Goal: Information Seeking & Learning: Find contact information

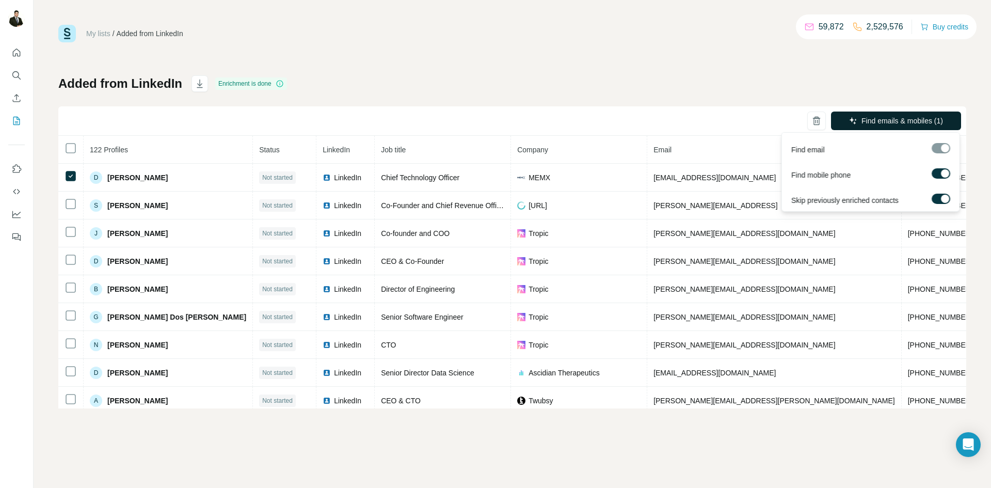
click at [875, 121] on span "Find emails & mobiles (1)" at bounding box center [902, 121] width 82 height 10
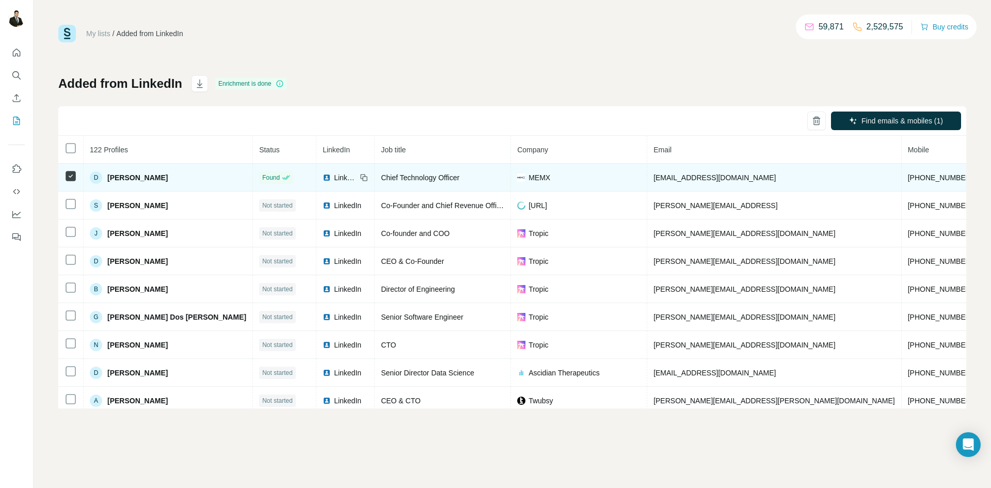
click at [253, 170] on td "Found" at bounding box center [284, 178] width 63 height 28
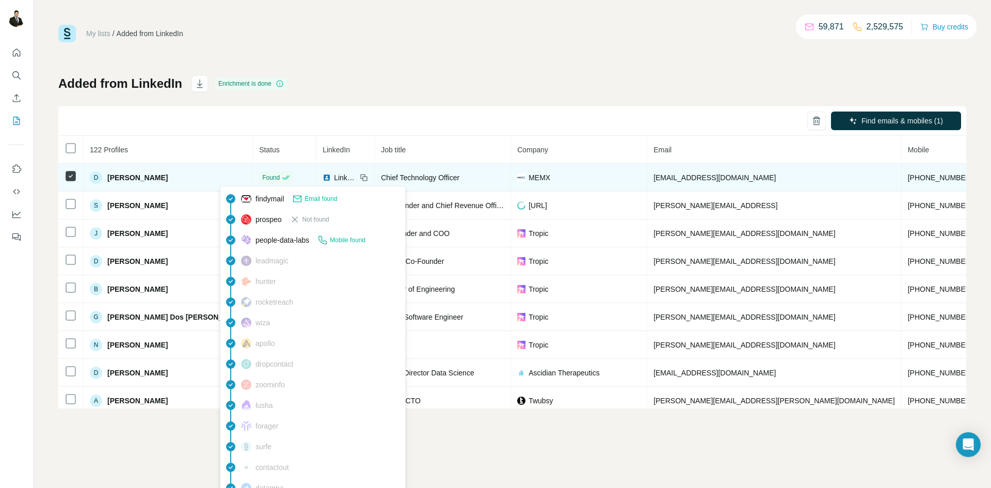
click at [284, 179] on icon at bounding box center [287, 177] width 6 height 4
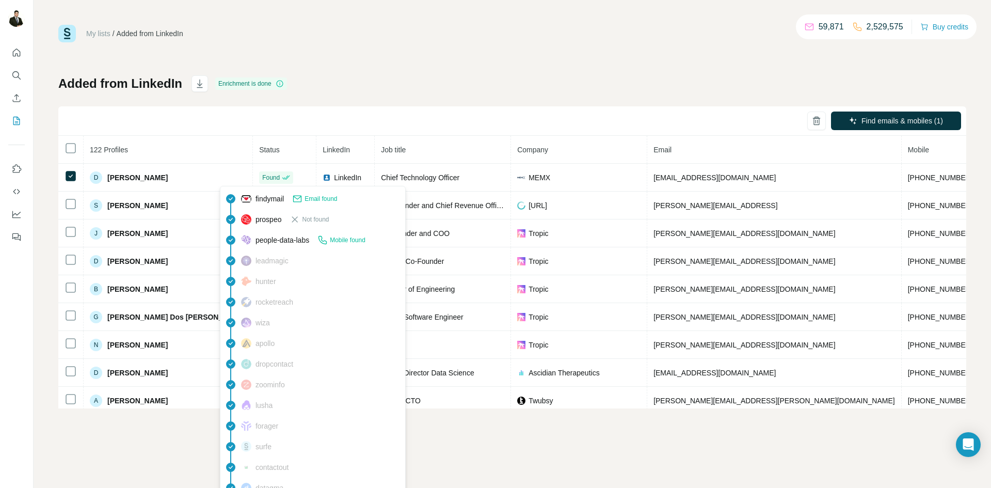
click at [320, 200] on span "Email found" at bounding box center [320, 198] width 33 height 9
click at [251, 201] on div "findymail Email found" at bounding box center [289, 199] width 96 height 10
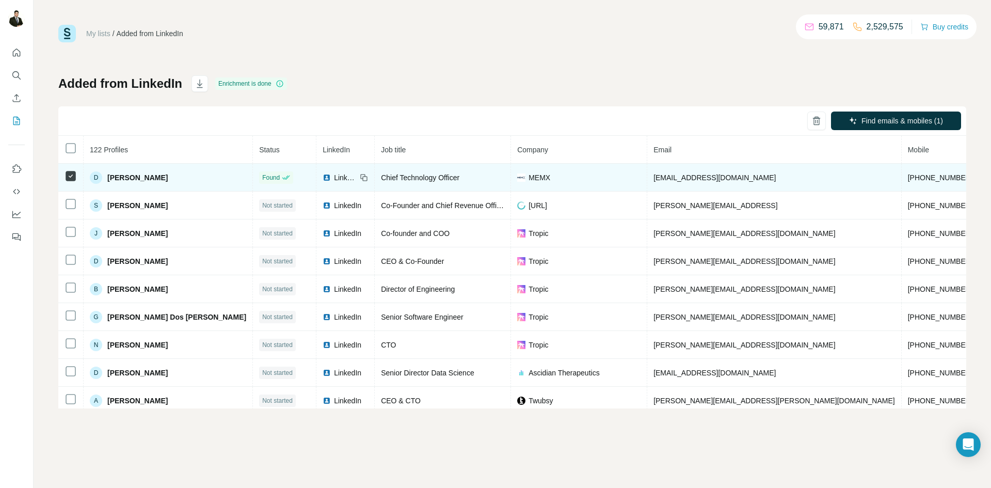
click at [148, 181] on span "[PERSON_NAME]" at bounding box center [137, 177] width 60 height 10
click at [262, 179] on span "Found" at bounding box center [271, 177] width 18 height 9
click at [334, 176] on span "LinkedIn" at bounding box center [345, 177] width 23 height 10
click at [387, 184] on td "Chief Technology Officer" at bounding box center [443, 178] width 136 height 28
click at [549, 178] on div "MEMX" at bounding box center [578, 177] width 123 height 10
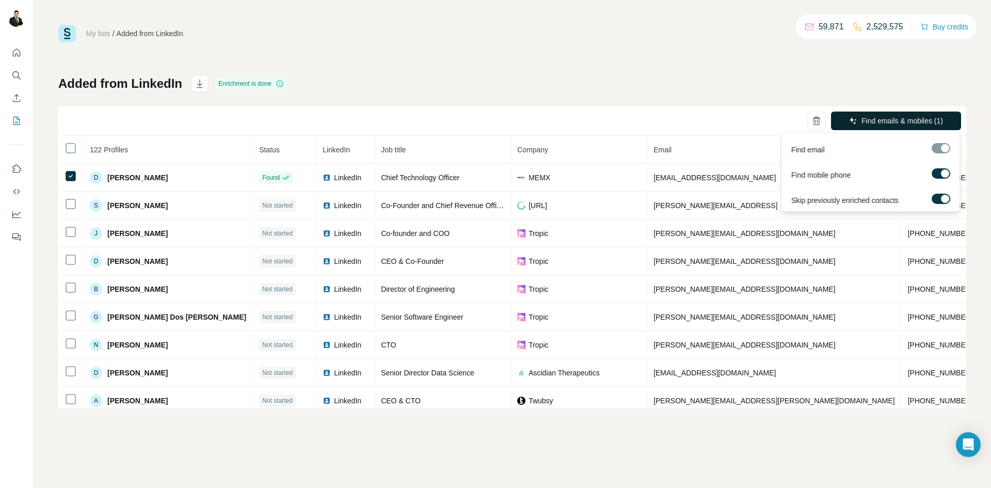
click at [890, 117] on span "Find emails & mobiles (1)" at bounding box center [902, 121] width 82 height 10
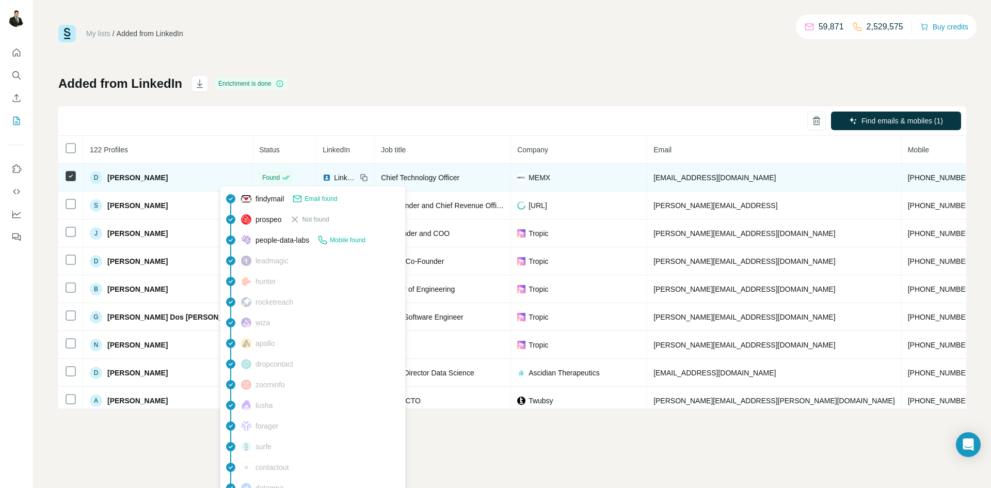
click at [262, 177] on div "Found" at bounding box center [276, 177] width 28 height 9
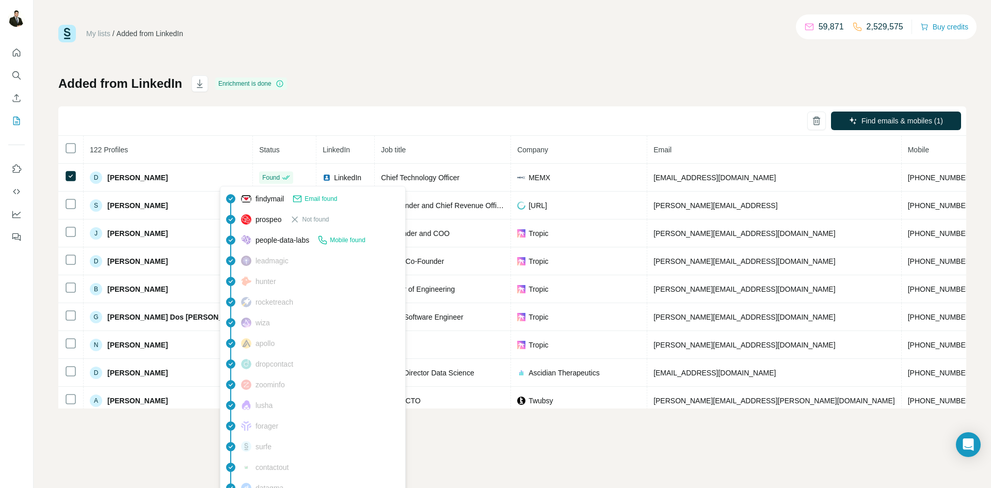
click at [309, 198] on span "Email found" at bounding box center [320, 198] width 33 height 9
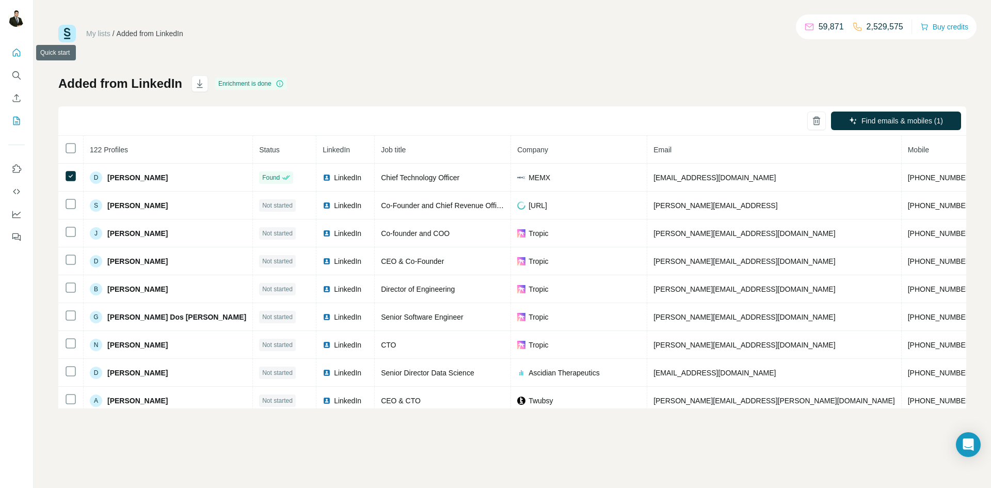
click at [16, 56] on icon "Quick start" at bounding box center [16, 52] width 10 height 10
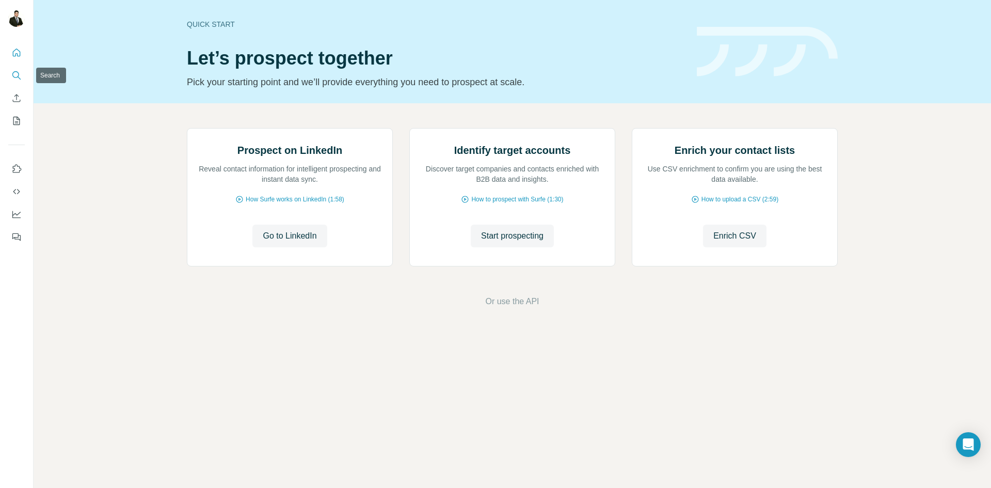
click at [18, 78] on icon "Search" at bounding box center [16, 75] width 10 height 10
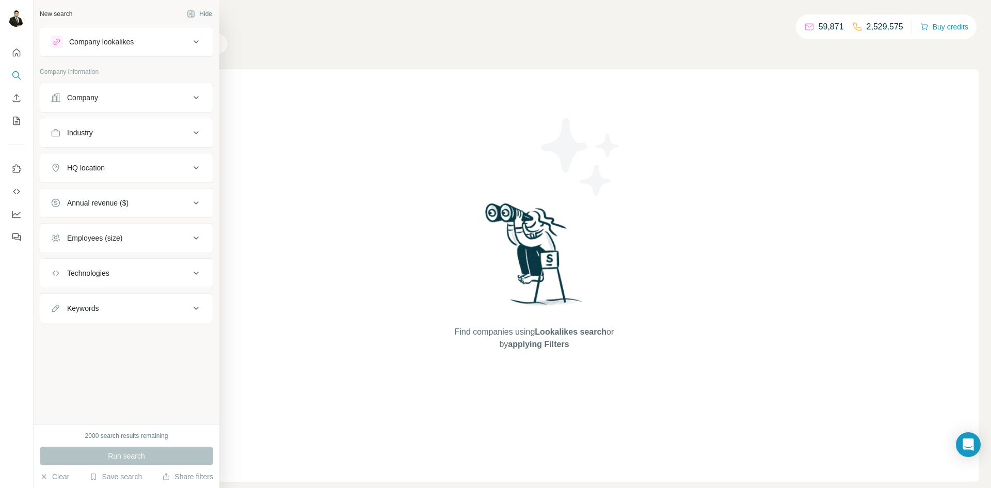
click at [116, 94] on div "Company" at bounding box center [120, 97] width 139 height 10
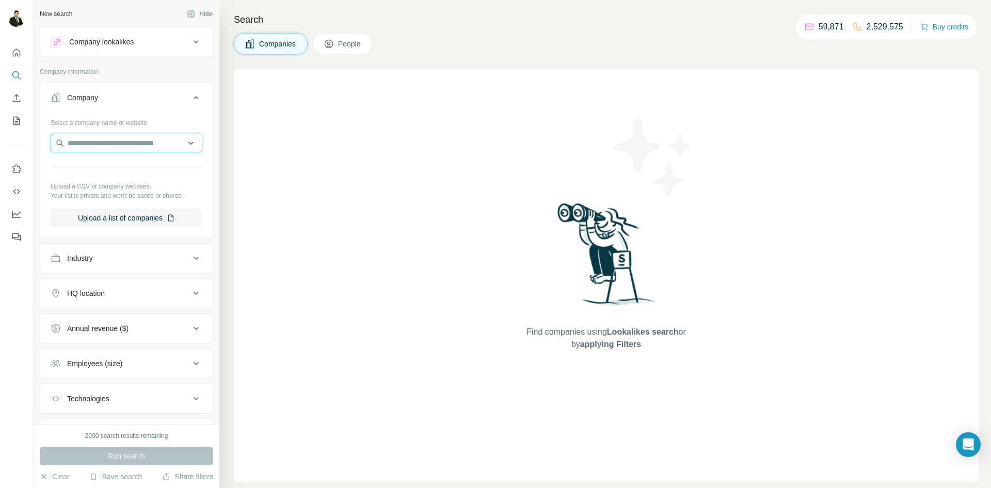
click at [103, 140] on input "text" at bounding box center [127, 143] width 152 height 19
paste input "********"
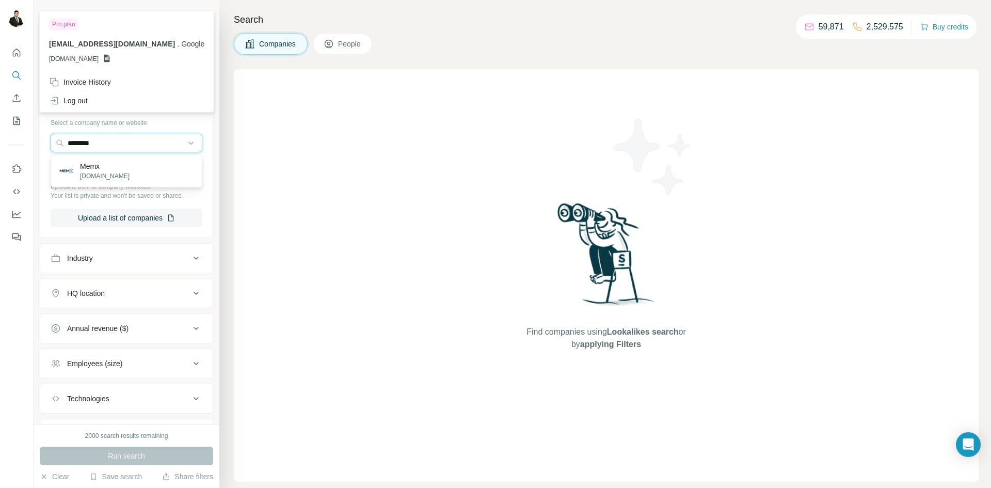
type input "********"
click at [195, 143] on input "********" at bounding box center [127, 143] width 152 height 19
click at [125, 147] on input "********" at bounding box center [127, 143] width 152 height 19
drag, startPoint x: 127, startPoint y: 144, endPoint x: 57, endPoint y: 147, distance: 69.7
click at [57, 147] on input "********" at bounding box center [127, 143] width 152 height 19
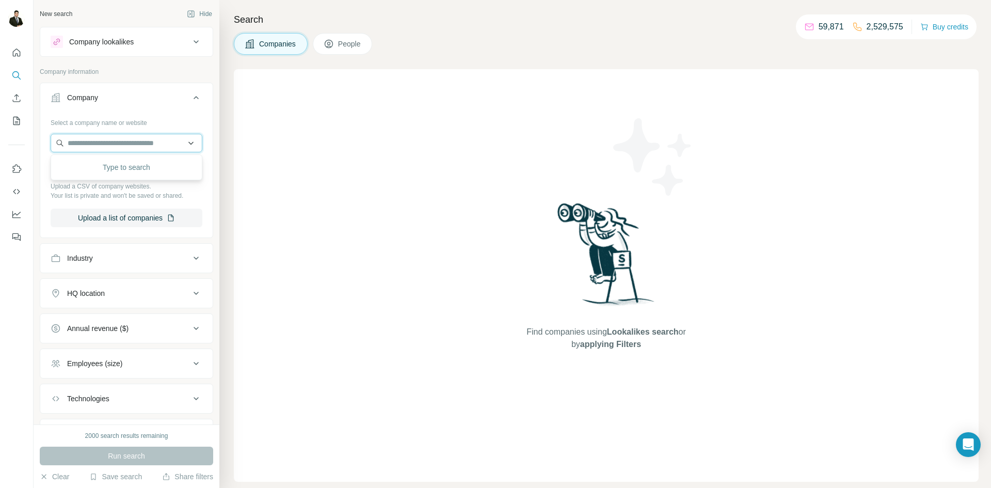
paste input "**********"
type input "**********"
click at [116, 170] on div "RightHand Robotics [DOMAIN_NAME]" at bounding box center [112, 171] width 65 height 20
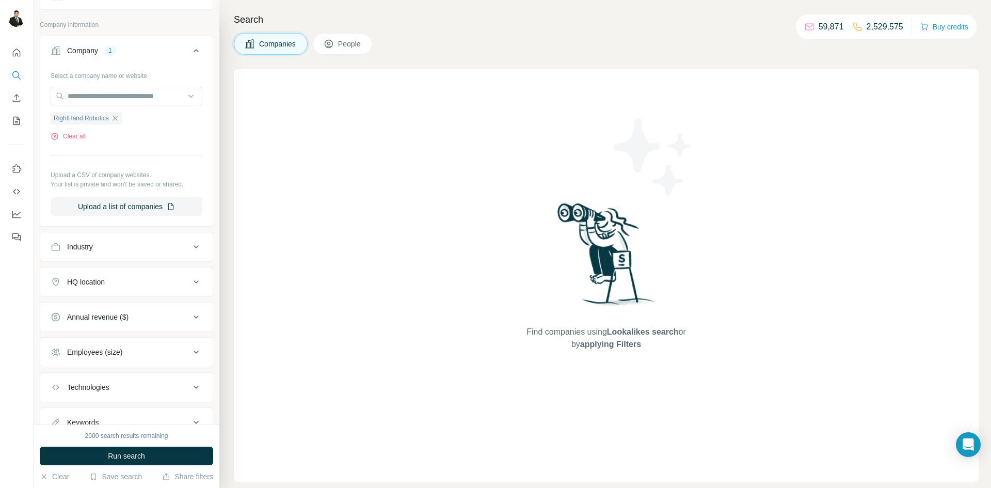
scroll to position [17, 0]
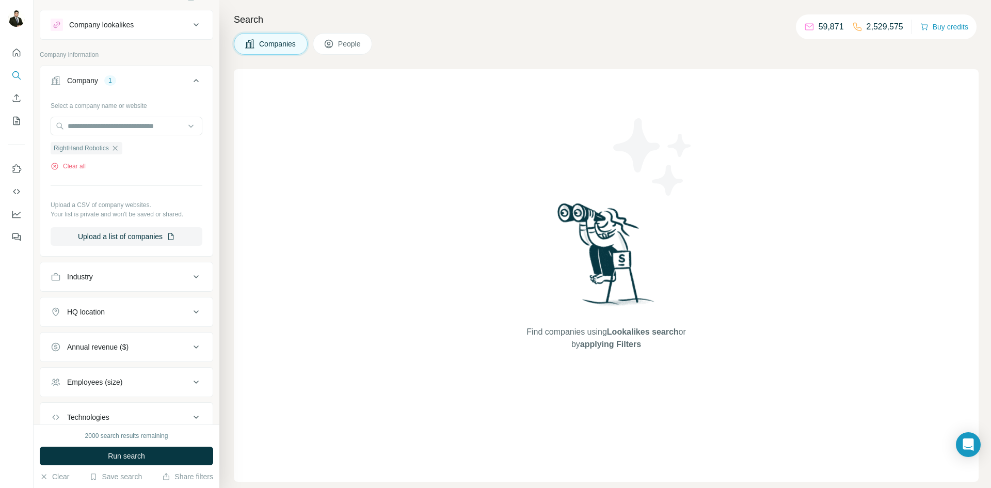
click at [131, 278] on div "Industry" at bounding box center [120, 276] width 139 height 10
click at [112, 127] on input "text" at bounding box center [127, 126] width 152 height 19
click at [120, 172] on div "Select a company name or website RightHand Robotics Clear all Upload a CSV of c…" at bounding box center [127, 171] width 152 height 149
click at [73, 165] on button "Clear all" at bounding box center [68, 166] width 35 height 9
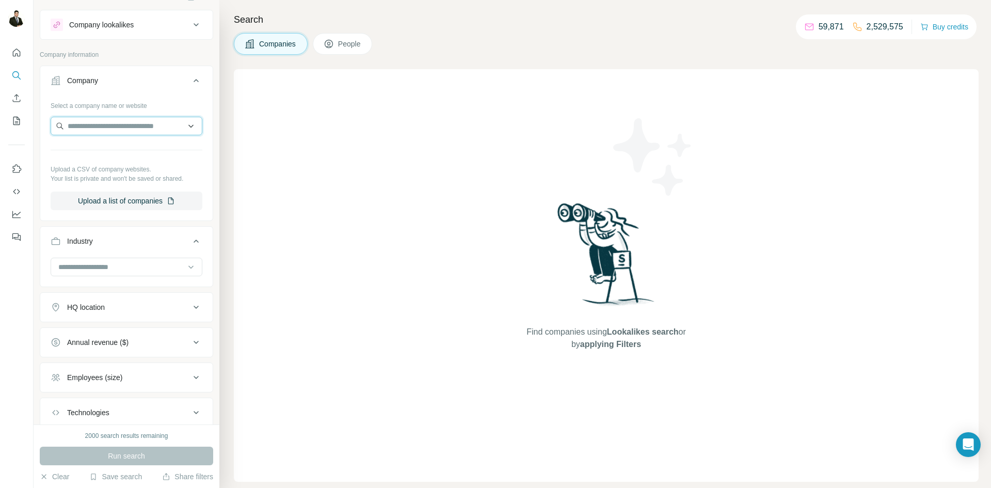
click at [83, 128] on input "text" at bounding box center [127, 126] width 152 height 19
click at [86, 134] on input "**********" at bounding box center [127, 126] width 152 height 19
type input "**********"
click at [135, 157] on p "[DOMAIN_NAME]" at bounding box center [112, 158] width 65 height 9
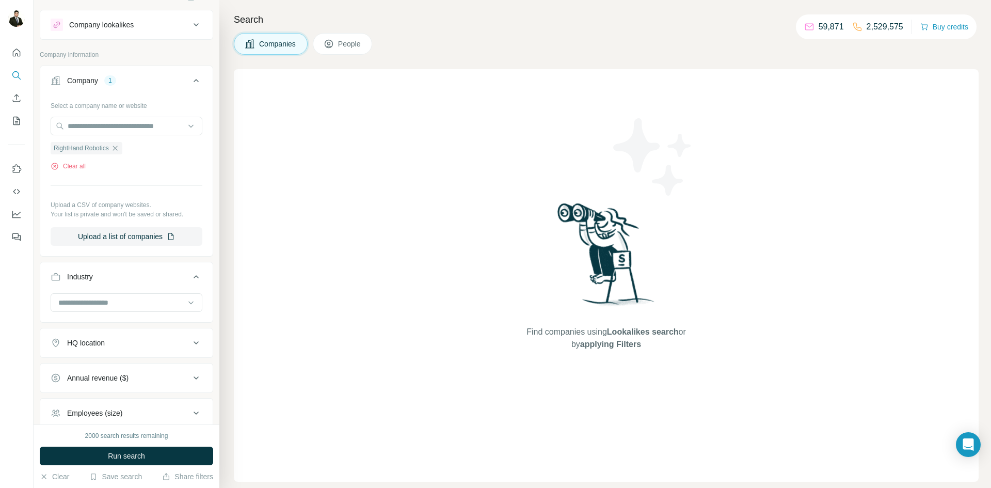
click at [340, 39] on span "People" at bounding box center [350, 44] width 24 height 10
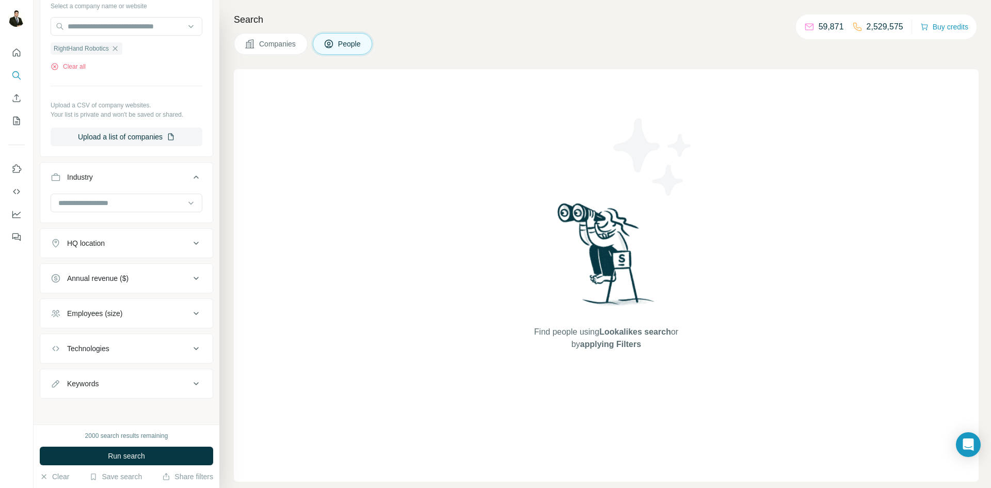
scroll to position [281, 0]
click at [135, 460] on span "Run search" at bounding box center [126, 456] width 37 height 10
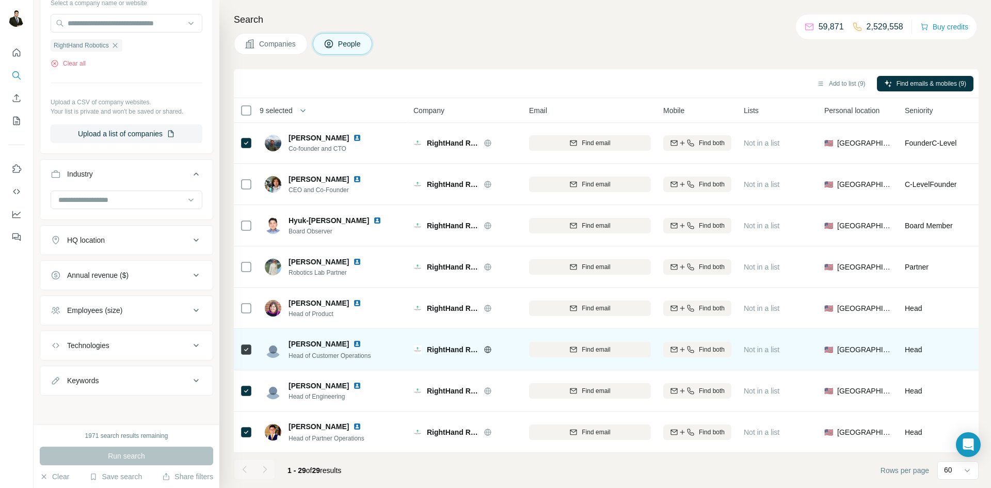
scroll to position [0, 0]
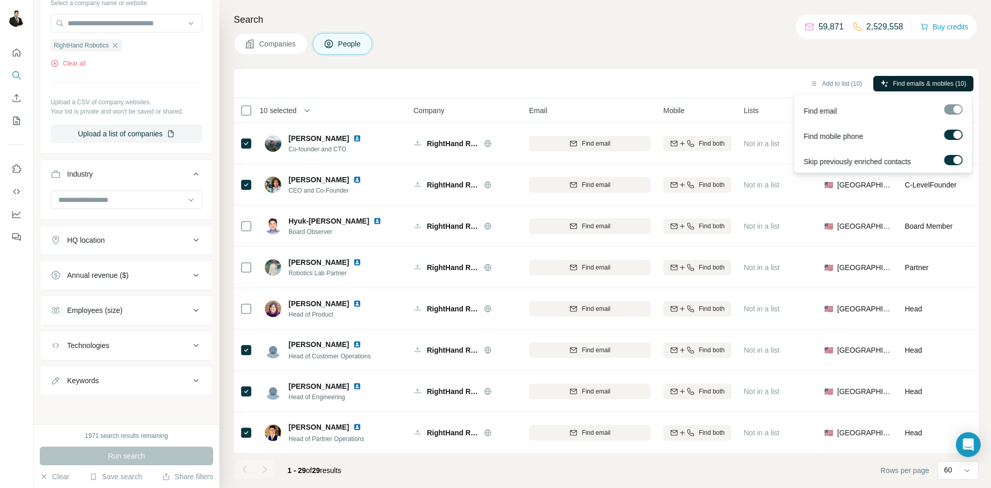
click at [917, 89] on button "Find emails & mobiles (10)" at bounding box center [923, 83] width 100 height 15
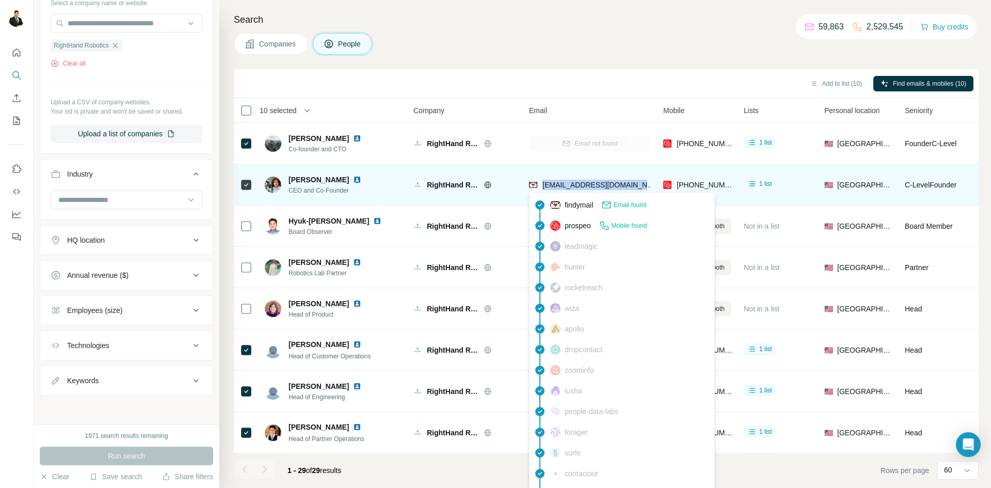
drag, startPoint x: 646, startPoint y: 182, endPoint x: 543, endPoint y: 181, distance: 103.2
click at [543, 181] on div "[EMAIL_ADDRESS][DOMAIN_NAME]" at bounding box center [590, 184] width 122 height 28
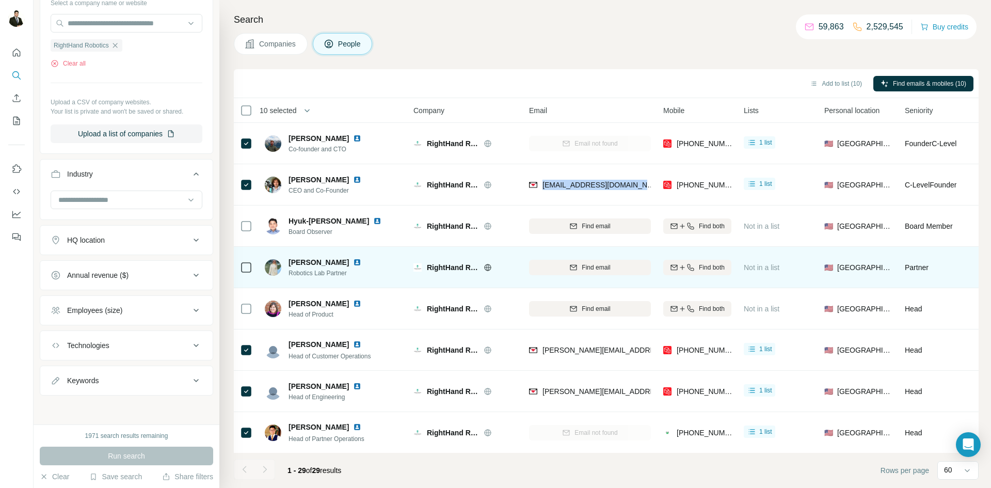
copy span "[EMAIL_ADDRESS][DOMAIN_NAME]"
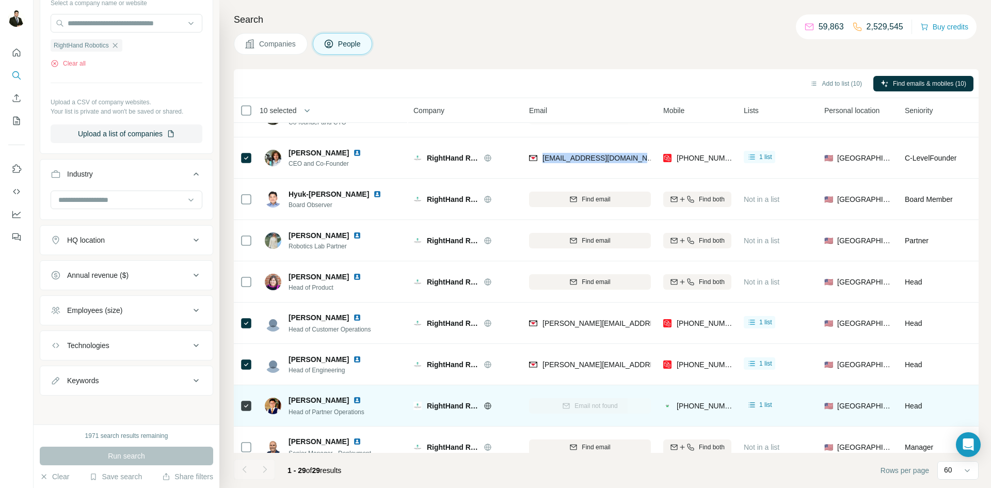
scroll to position [35, 0]
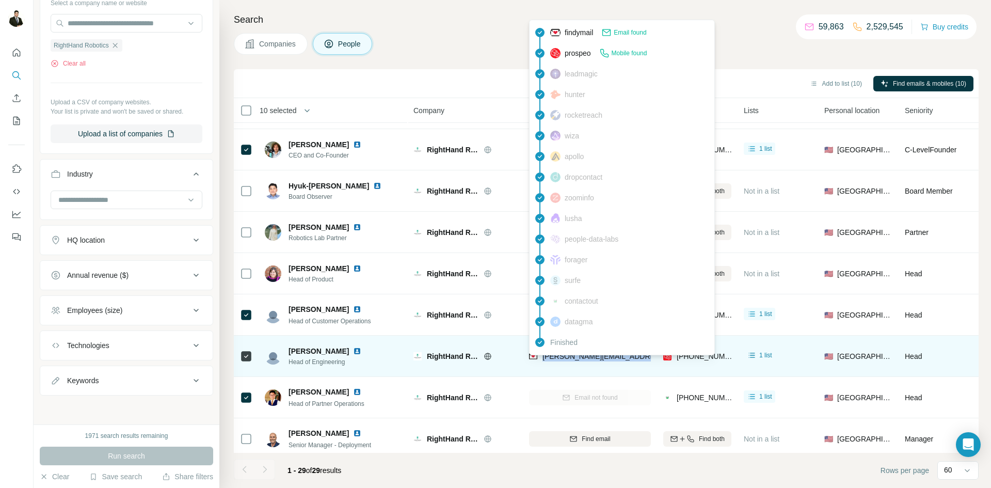
drag, startPoint x: 644, startPoint y: 359, endPoint x: 541, endPoint y: 358, distance: 103.2
click at [541, 358] on div "[PERSON_NAME][EMAIL_ADDRESS][DOMAIN_NAME]" at bounding box center [590, 356] width 122 height 28
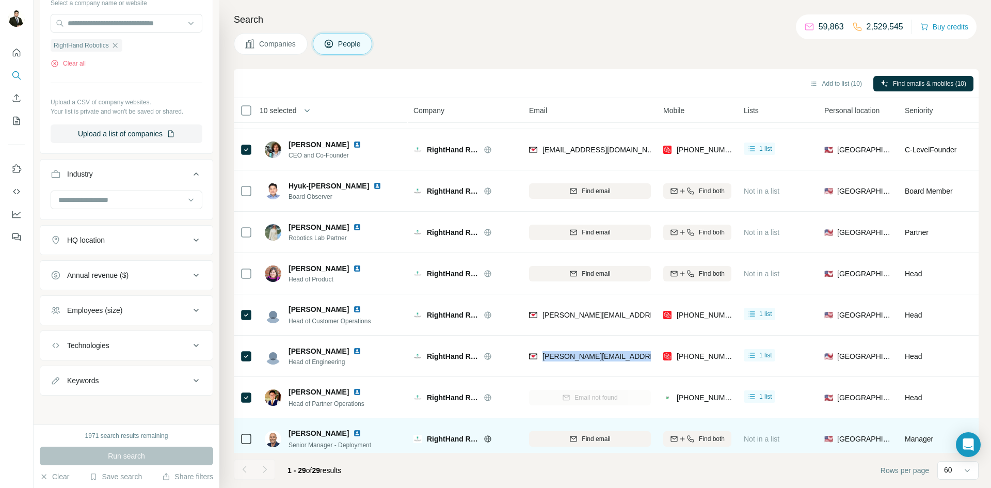
copy span "[PERSON_NAME][EMAIL_ADDRESS][DOMAIN_NAME]"
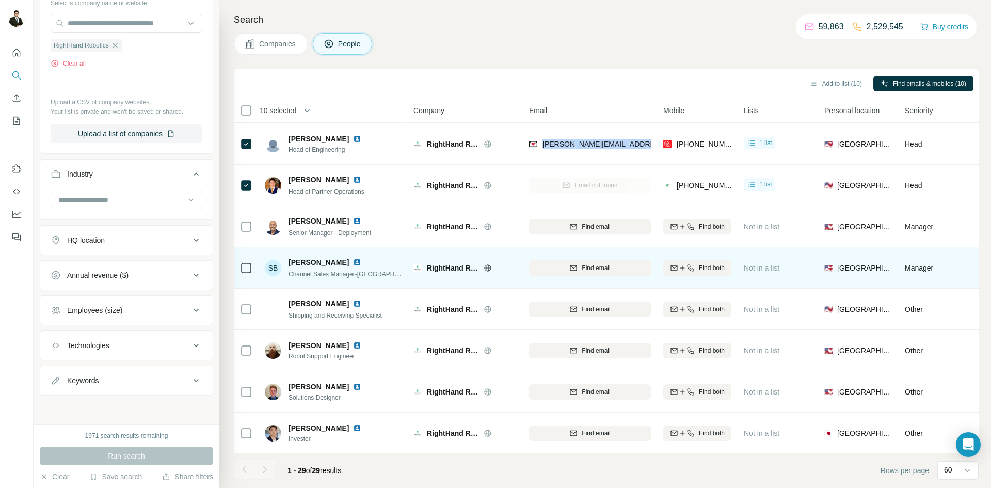
scroll to position [248, 0]
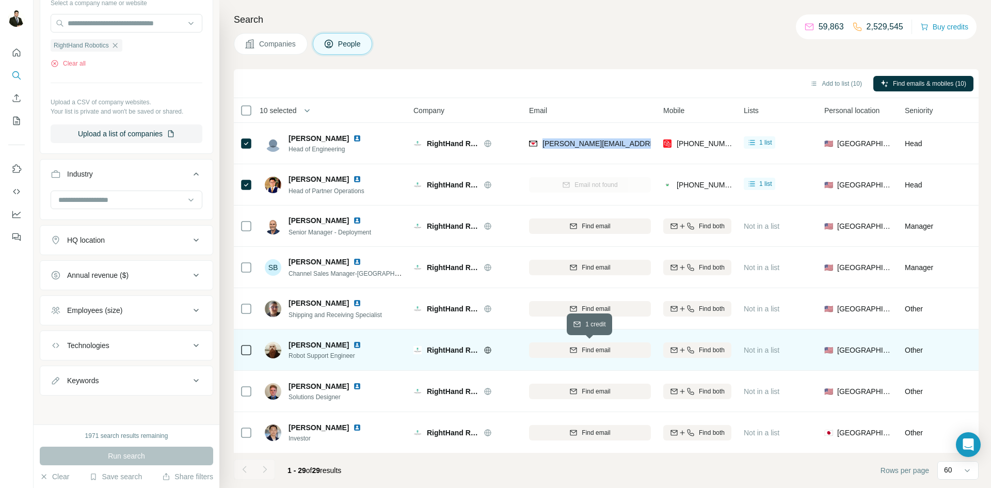
click at [583, 345] on span "Find email" at bounding box center [596, 349] width 28 height 9
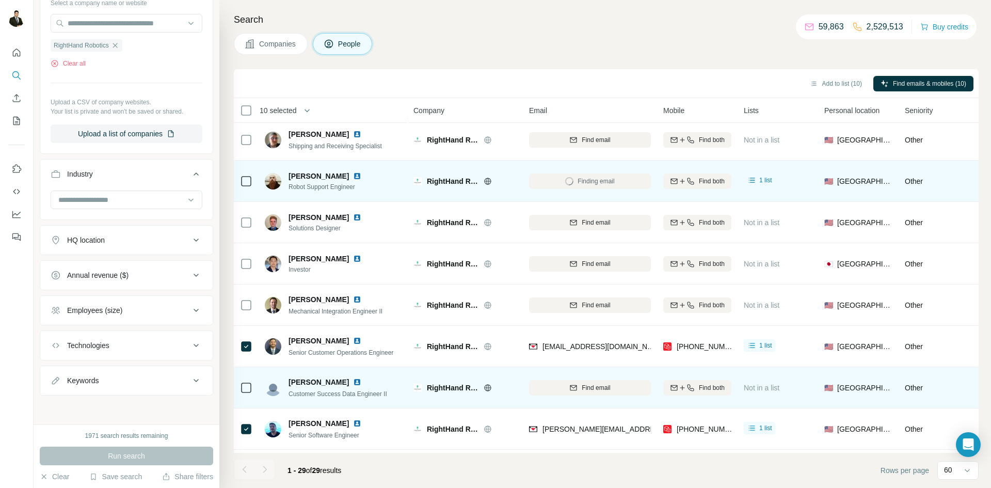
scroll to position [429, 0]
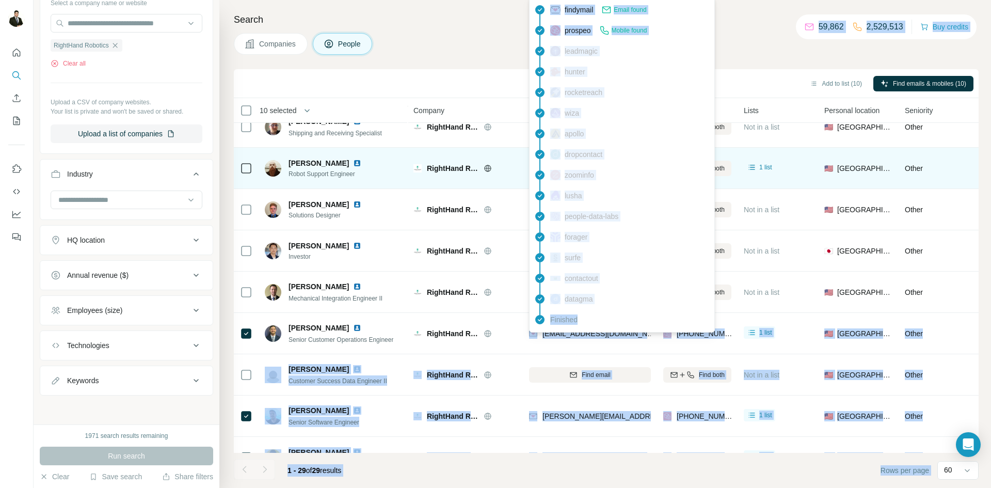
drag, startPoint x: 538, startPoint y: 344, endPoint x: 671, endPoint y: 331, distance: 133.8
click at [677, 326] on body "New search Hide Company lookalikes Personal information Job title Seniority Dep…" at bounding box center [495, 282] width 991 height 565
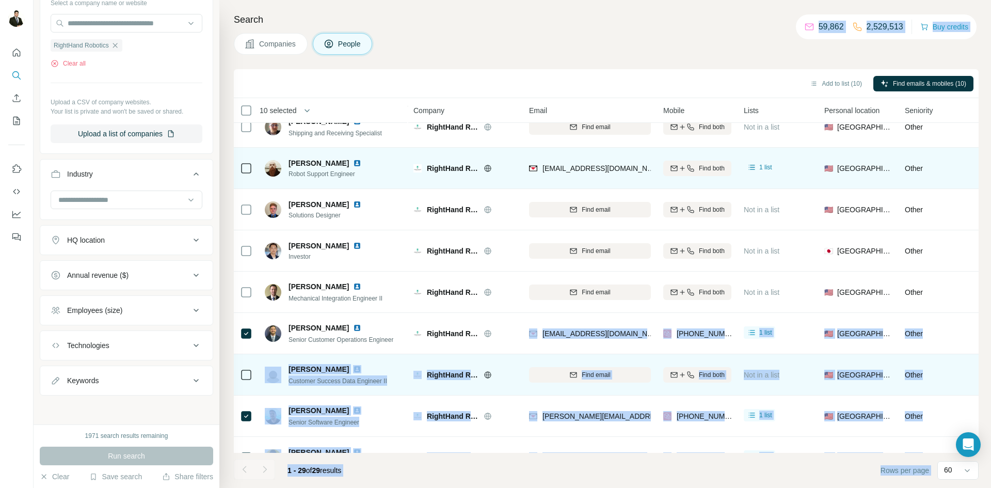
click at [631, 357] on td "Find email" at bounding box center [590, 374] width 134 height 41
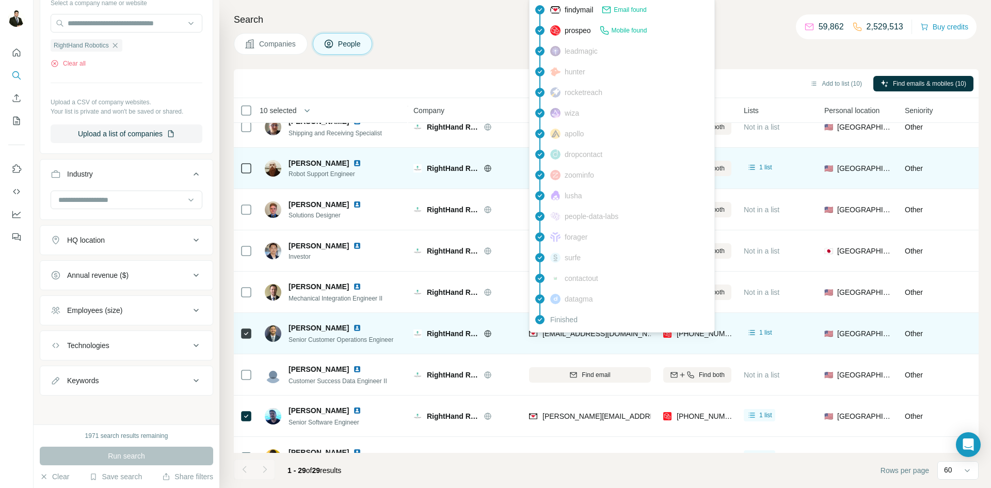
click at [582, 336] on span "[EMAIL_ADDRESS][DOMAIN_NAME]" at bounding box center [603, 333] width 122 height 8
click at [942, 337] on div "Other" at bounding box center [939, 333] width 68 height 28
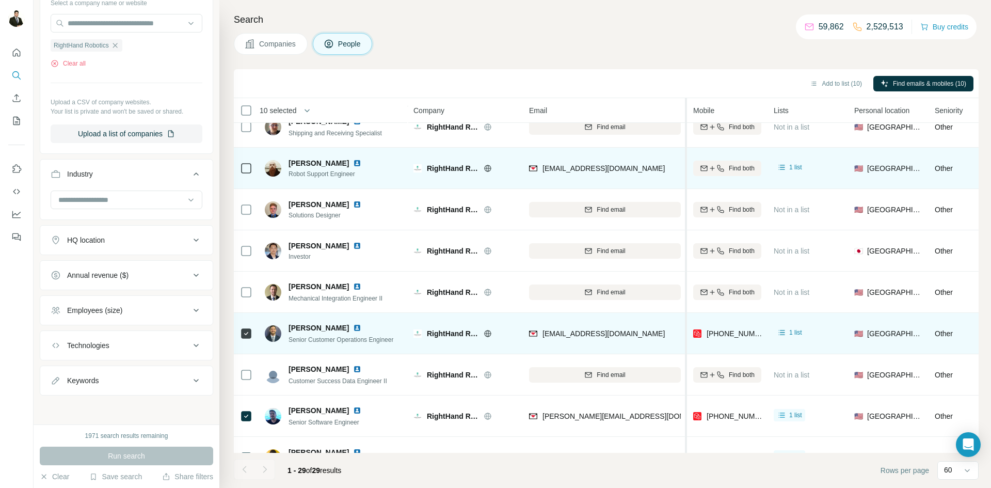
drag, startPoint x: 655, startPoint y: 349, endPoint x: 687, endPoint y: 346, distance: 32.1
click at [687, 346] on table "10 selected People Company Email Mobile Lists Personal location Seniority Depar…" at bounding box center [719, 280] width 971 height 1222
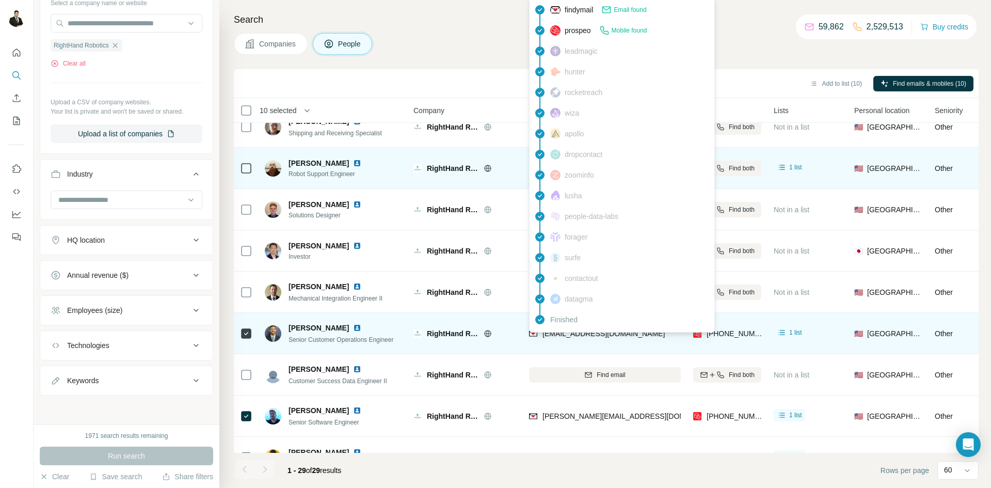
drag, startPoint x: 665, startPoint y: 332, endPoint x: 542, endPoint y: 336, distance: 122.4
click at [542, 336] on div "[EMAIL_ADDRESS][DOMAIN_NAME]" at bounding box center [605, 333] width 152 height 28
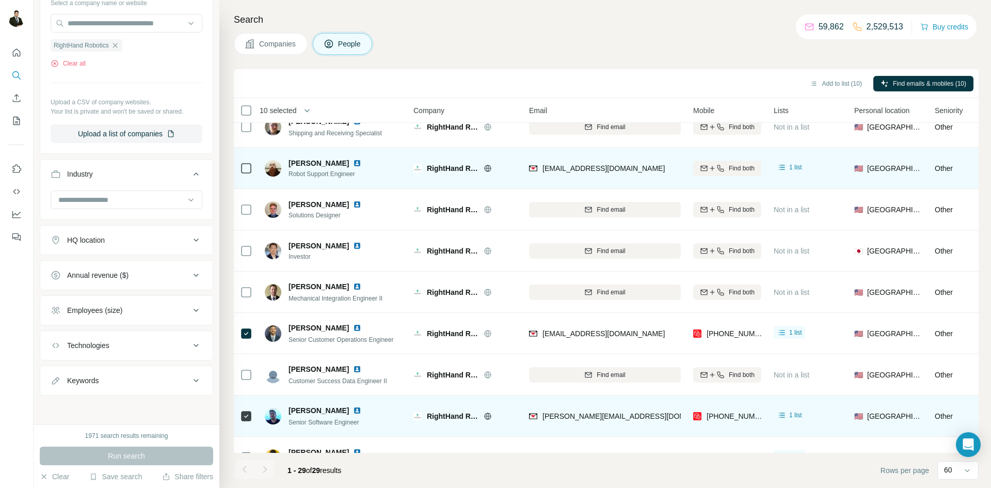
copy span "[EMAIL_ADDRESS][DOMAIN_NAME]"
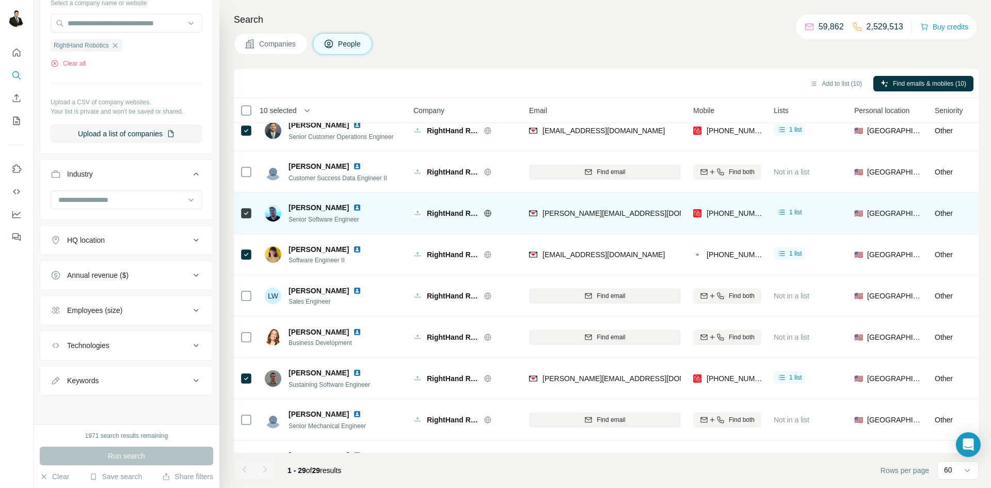
scroll to position [620, 0]
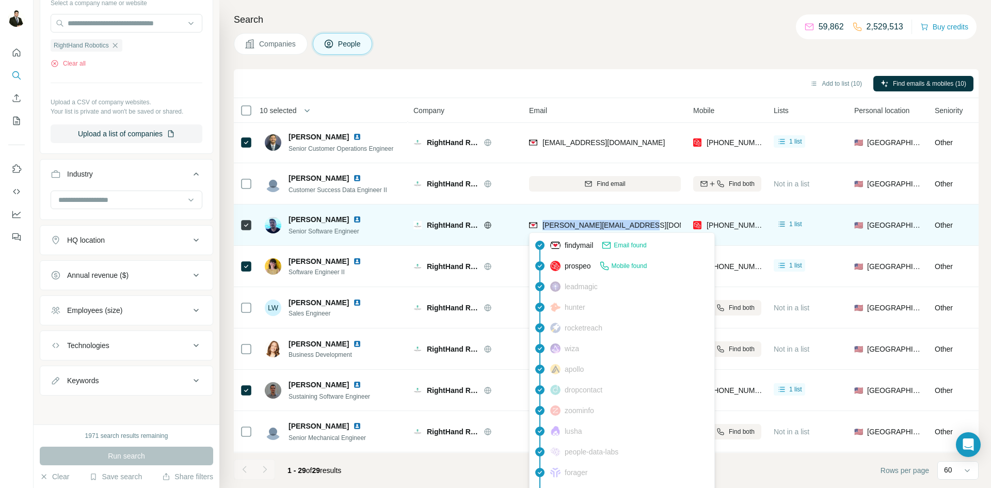
drag, startPoint x: 651, startPoint y: 224, endPoint x: 541, endPoint y: 225, distance: 109.4
click at [541, 225] on div "[PERSON_NAME][EMAIL_ADDRESS][DOMAIN_NAME]" at bounding box center [605, 225] width 152 height 28
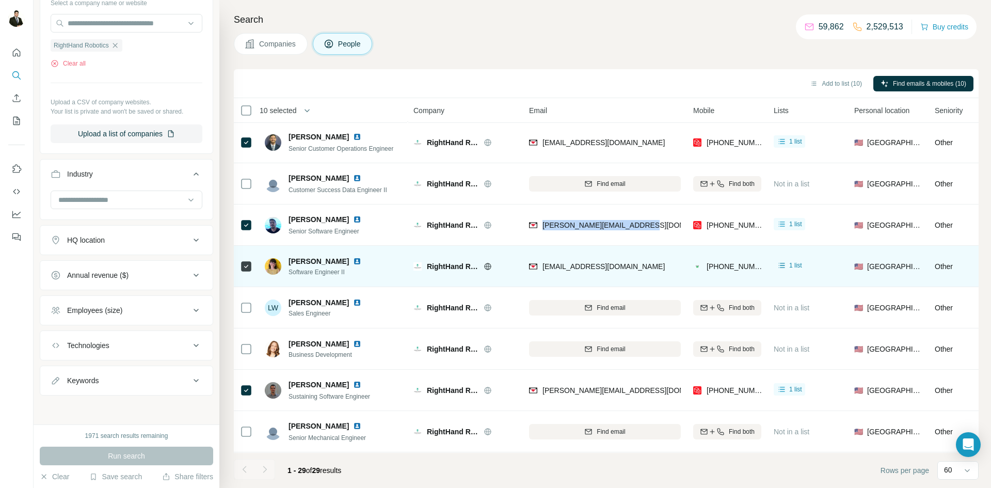
copy span "[PERSON_NAME][EMAIL_ADDRESS][DOMAIN_NAME]"
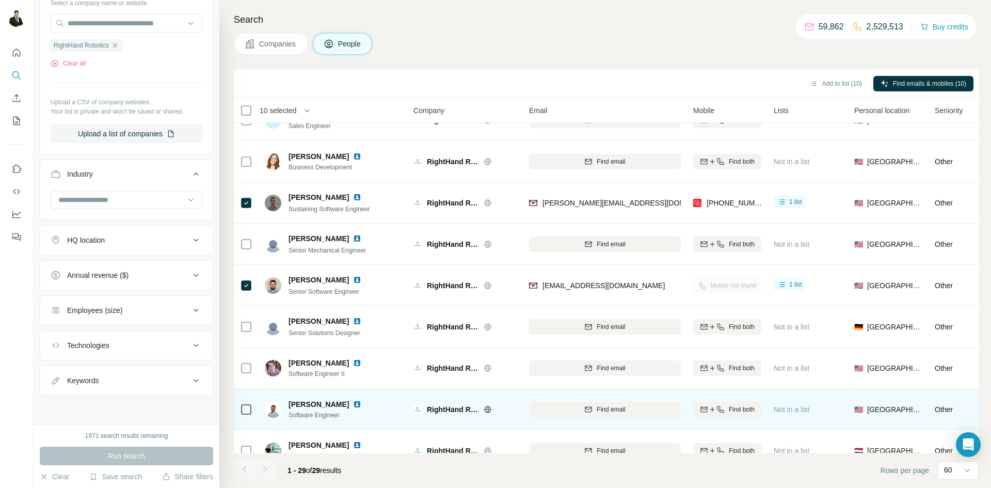
scroll to position [867, 0]
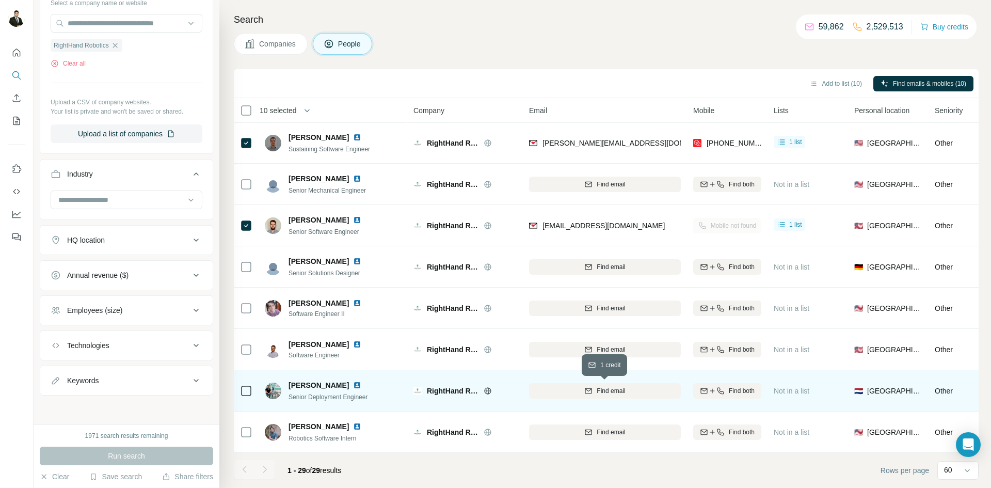
click at [612, 394] on span "Find email" at bounding box center [611, 390] width 28 height 9
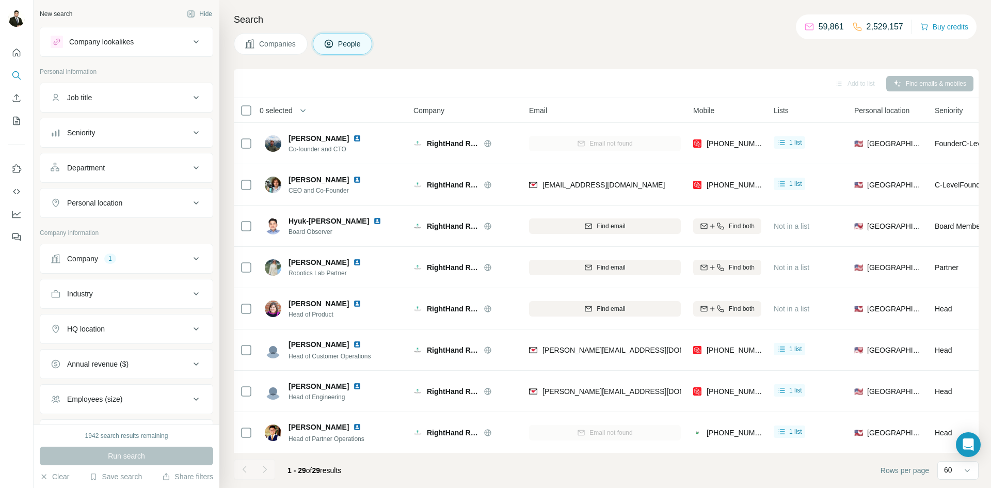
click at [144, 262] on div "Company 1" at bounding box center [120, 258] width 139 height 10
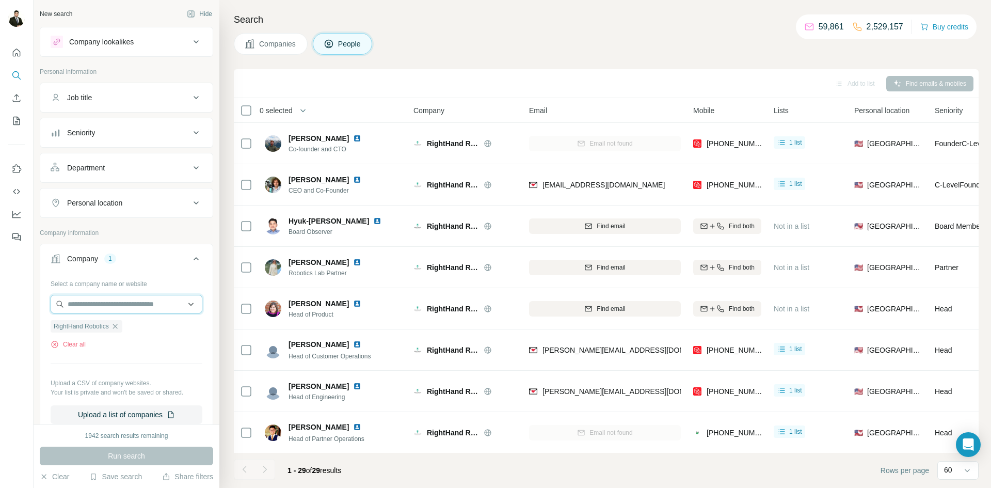
click at [104, 305] on input "text" at bounding box center [127, 304] width 152 height 19
click at [48, 313] on div "Select a company name or website RightHand Robotics Clear all Upload a CSV of c…" at bounding box center [126, 353] width 172 height 157
click at [77, 345] on button "Clear all" at bounding box center [68, 344] width 35 height 9
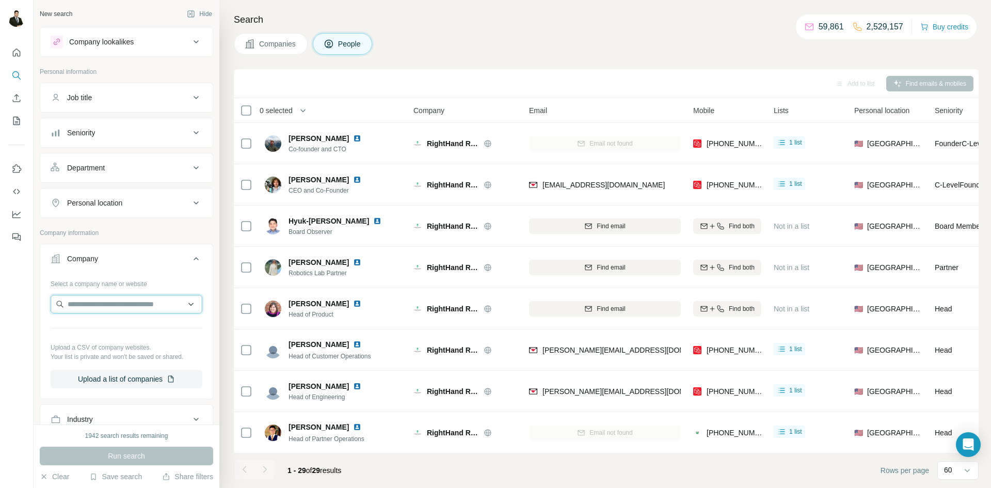
click at [96, 304] on input "text" at bounding box center [127, 304] width 152 height 19
type input "**********"
click at [98, 329] on p "Bespoke Post" at bounding box center [105, 327] width 50 height 10
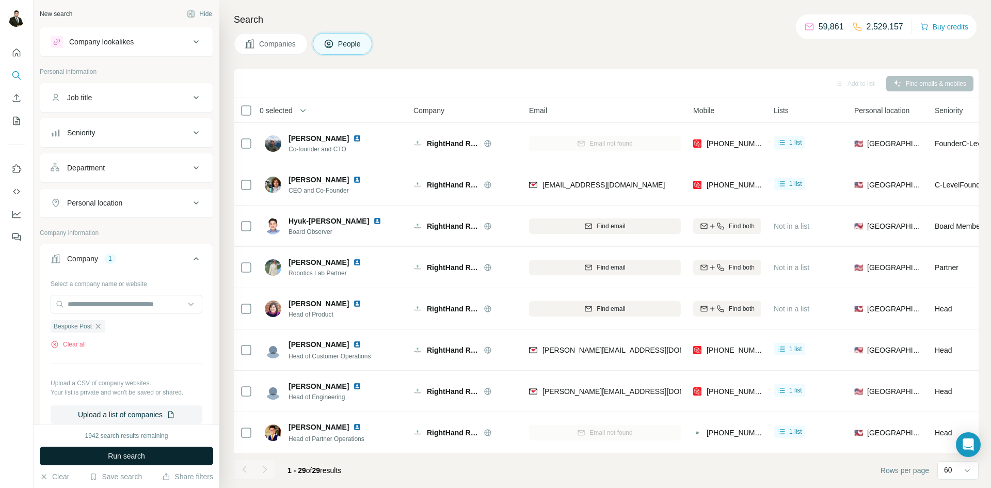
click at [143, 455] on span "Run search" at bounding box center [126, 456] width 37 height 10
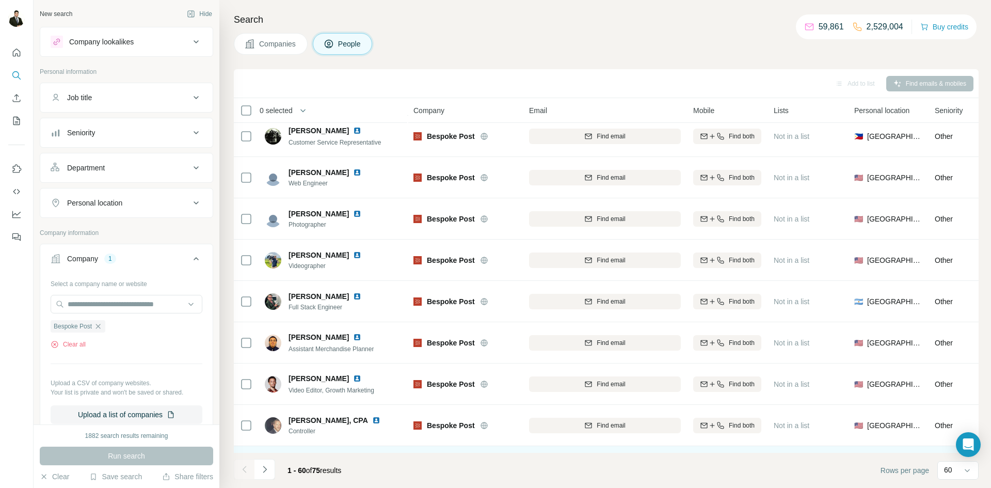
scroll to position [2147, 0]
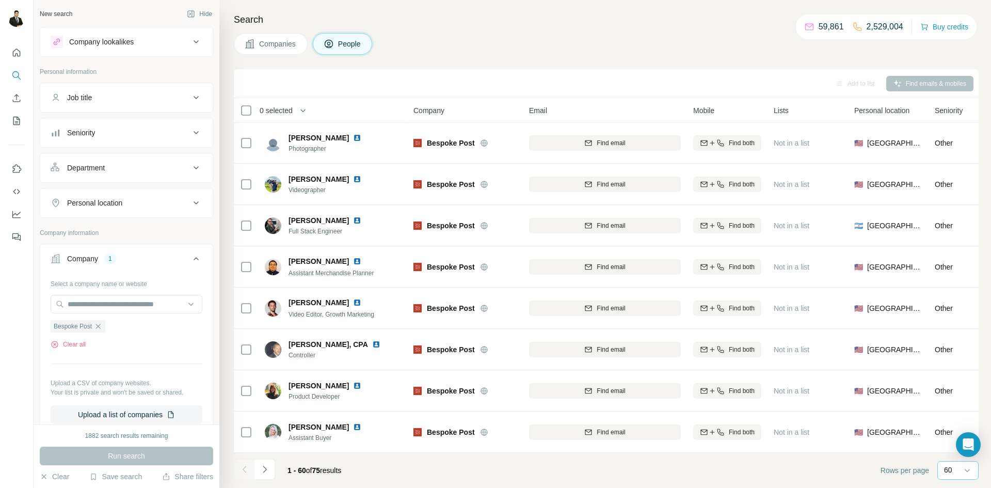
click at [953, 465] on div "60" at bounding box center [957, 469] width 26 height 10
click at [951, 450] on p "10" at bounding box center [950, 447] width 8 height 10
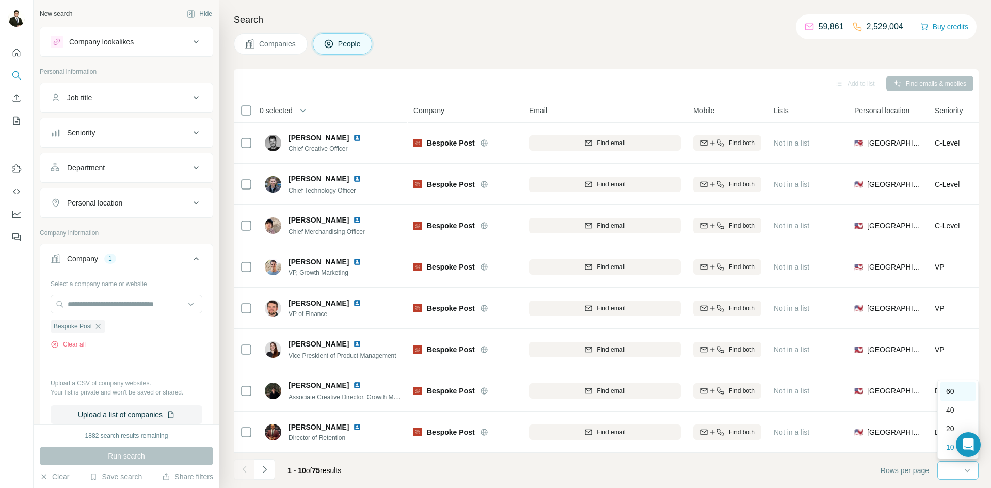
click at [954, 394] on p "60" at bounding box center [950, 391] width 8 height 10
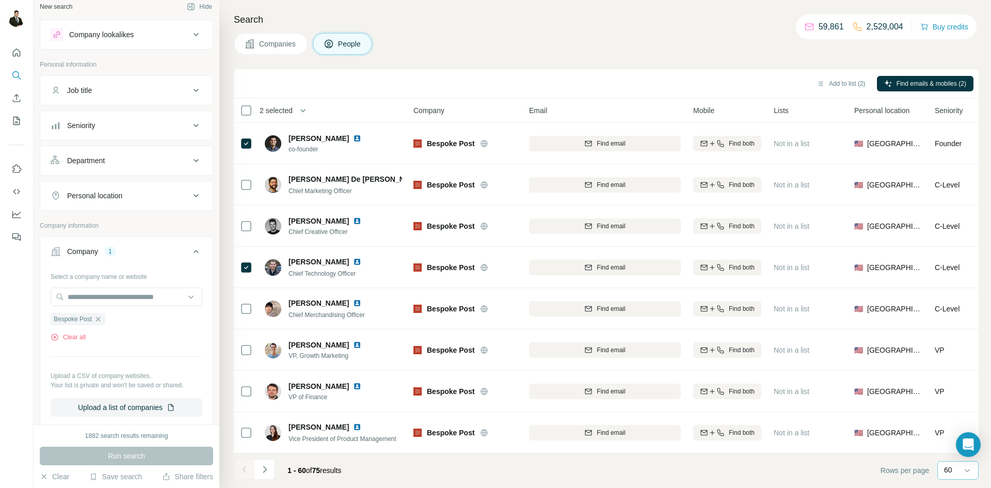
scroll to position [16, 0]
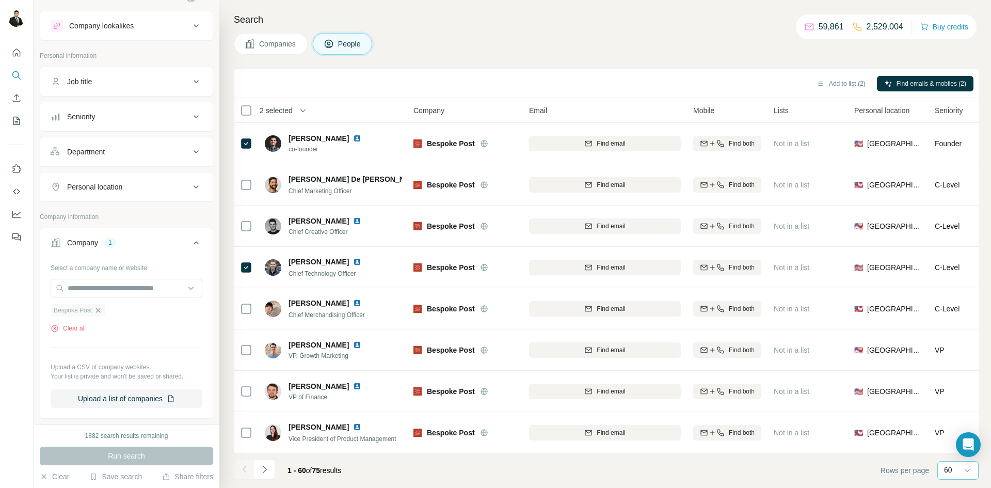
click at [98, 311] on icon "button" at bounding box center [98, 310] width 8 height 8
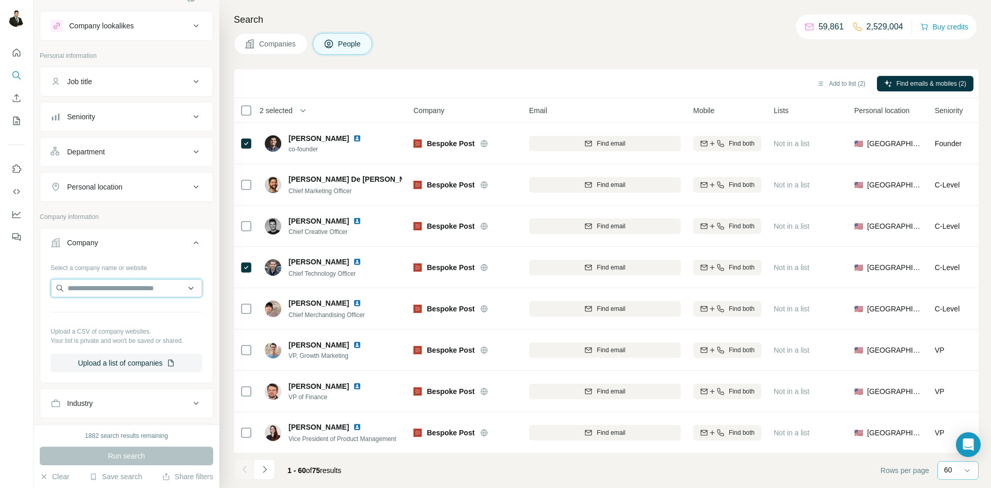
click at [82, 287] on input "text" at bounding box center [127, 288] width 152 height 19
type input "**********"
click at [128, 315] on p "Olatec Therapeutics LLC" at bounding box center [120, 311] width 80 height 10
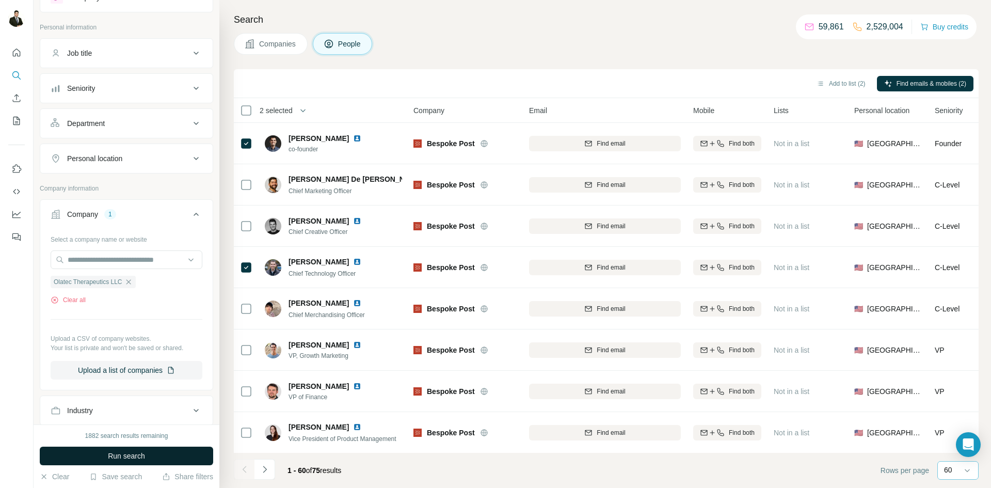
scroll to position [50, 0]
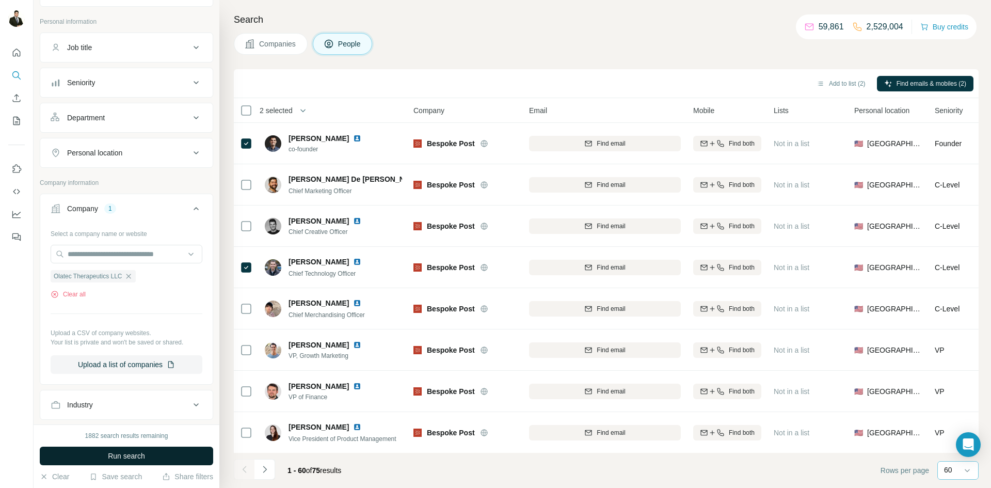
click at [143, 451] on span "Run search" at bounding box center [126, 456] width 37 height 10
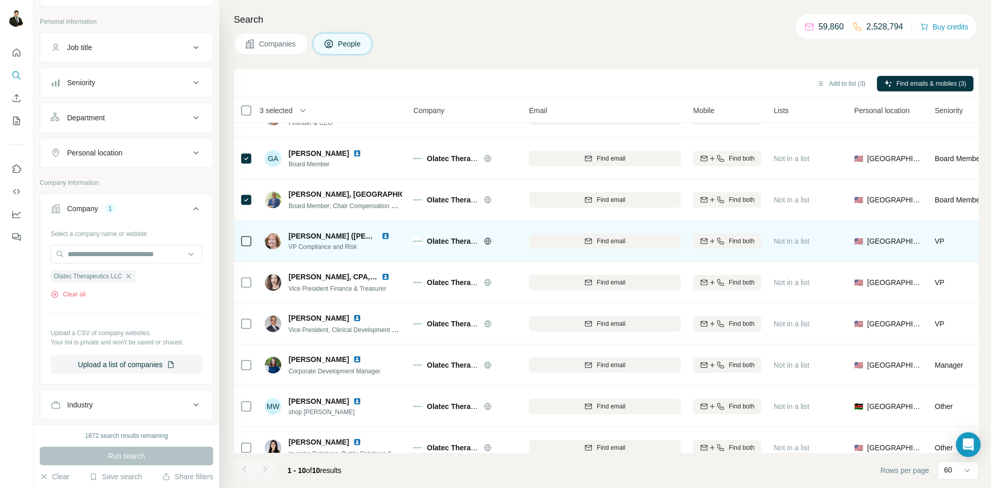
scroll to position [13, 0]
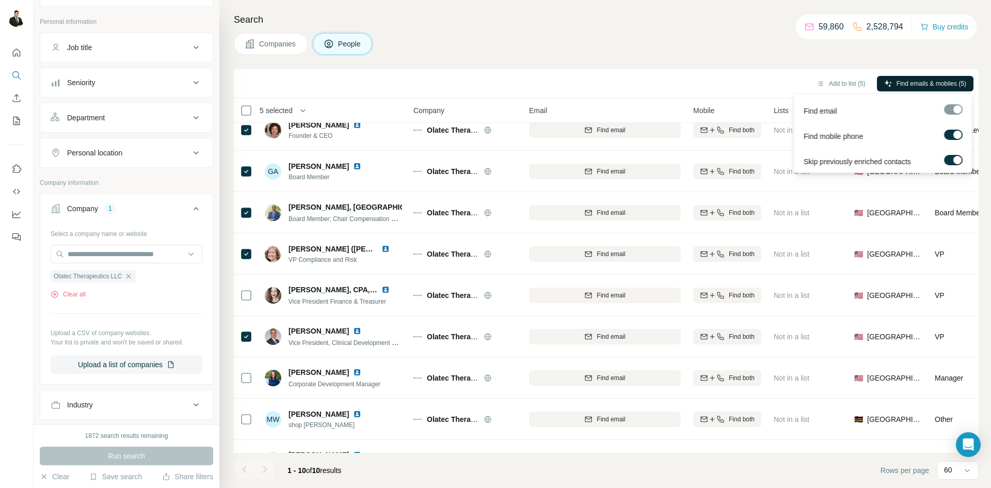
click at [904, 86] on span "Find emails & mobiles (5)" at bounding box center [931, 83] width 70 height 9
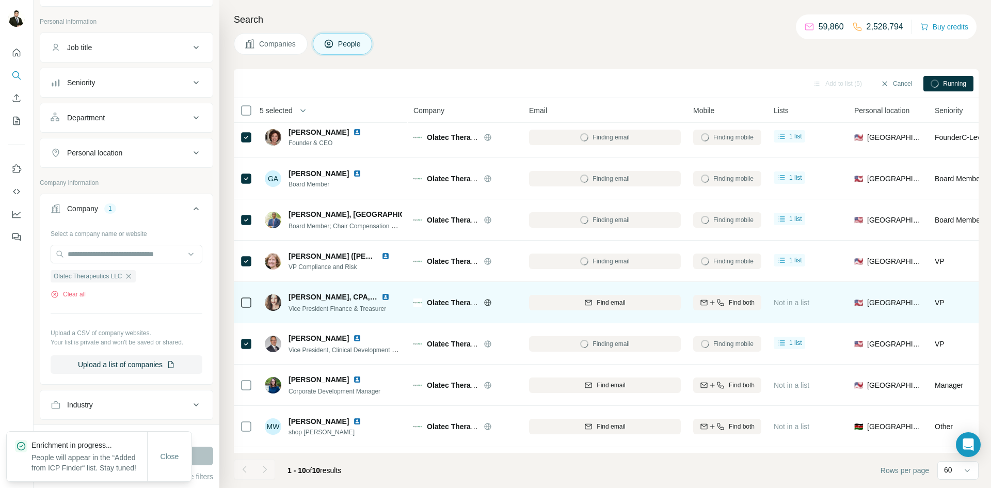
scroll to position [0, 0]
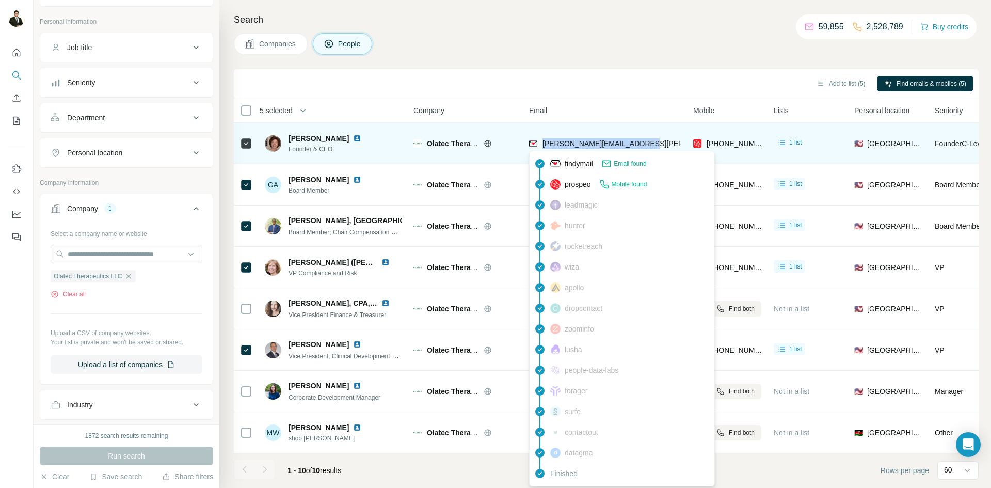
drag, startPoint x: 657, startPoint y: 142, endPoint x: 542, endPoint y: 146, distance: 114.6
click at [542, 146] on div "damaris.skouras@olatec.com" at bounding box center [605, 143] width 152 height 28
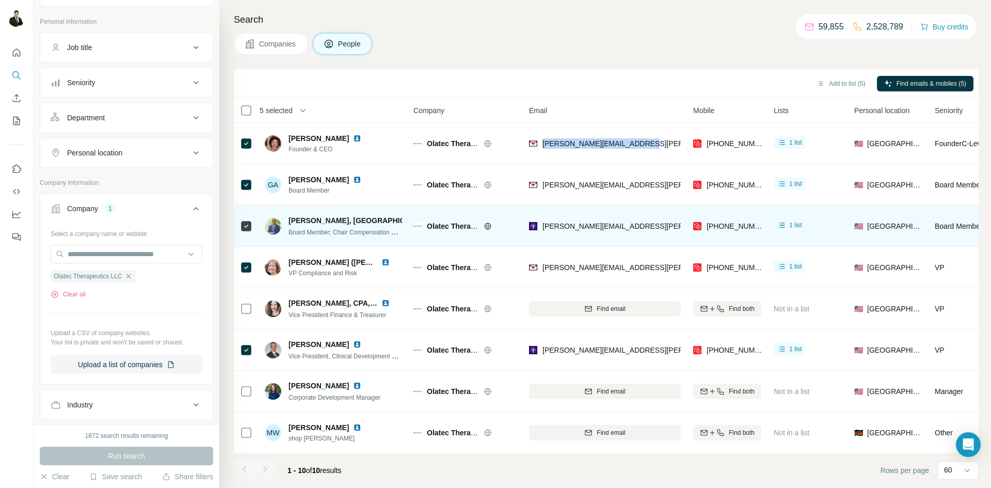
copy span "damaris.skouras@olatec.com"
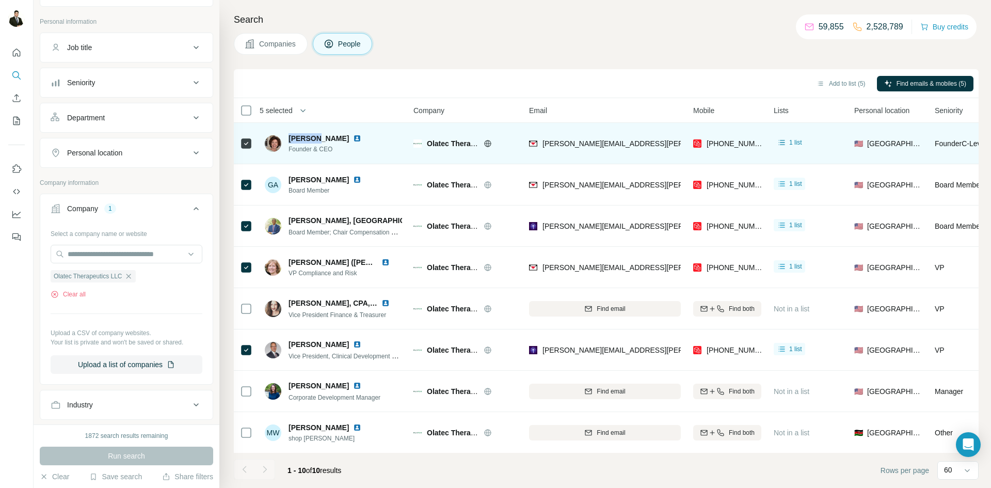
drag, startPoint x: 290, startPoint y: 136, endPoint x: 317, endPoint y: 140, distance: 27.7
click at [317, 140] on span "Damaris Skouras" at bounding box center [318, 138] width 60 height 10
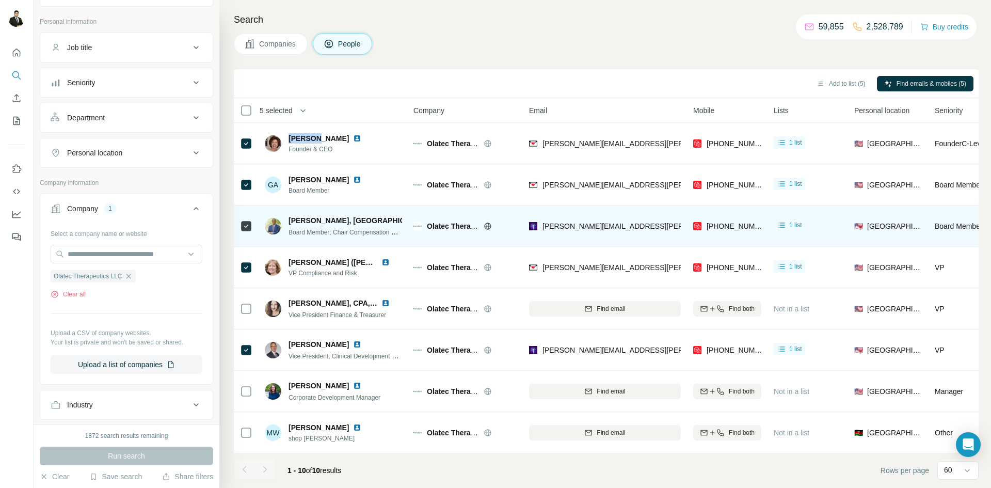
copy span "Damaris"
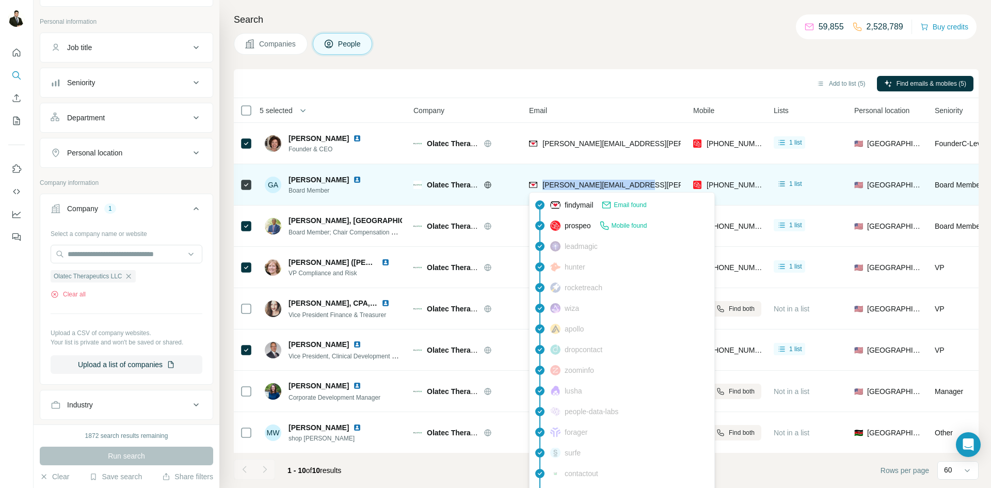
drag, startPoint x: 652, startPoint y: 187, endPoint x: 541, endPoint y: 188, distance: 110.4
click at [541, 188] on div "george.skouras@olatec.com" at bounding box center [605, 184] width 152 height 28
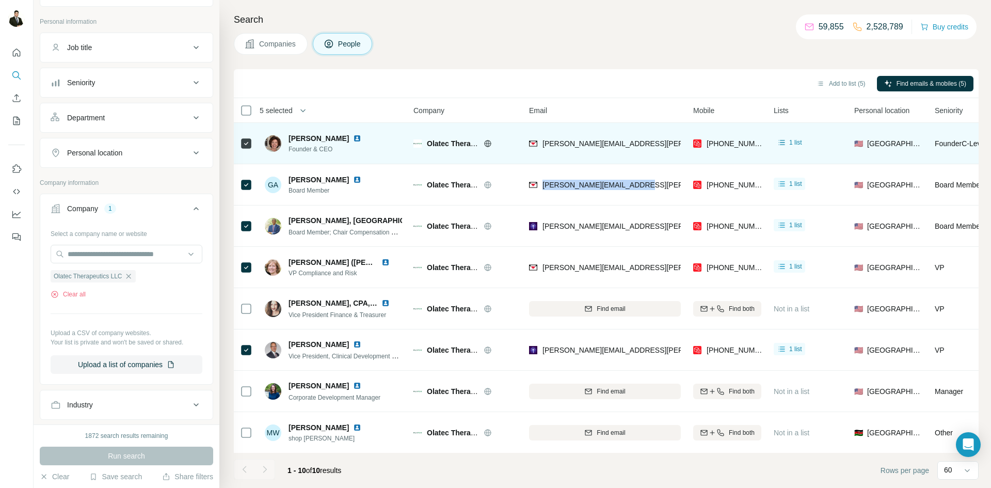
copy span "george.skouras@olatec.com"
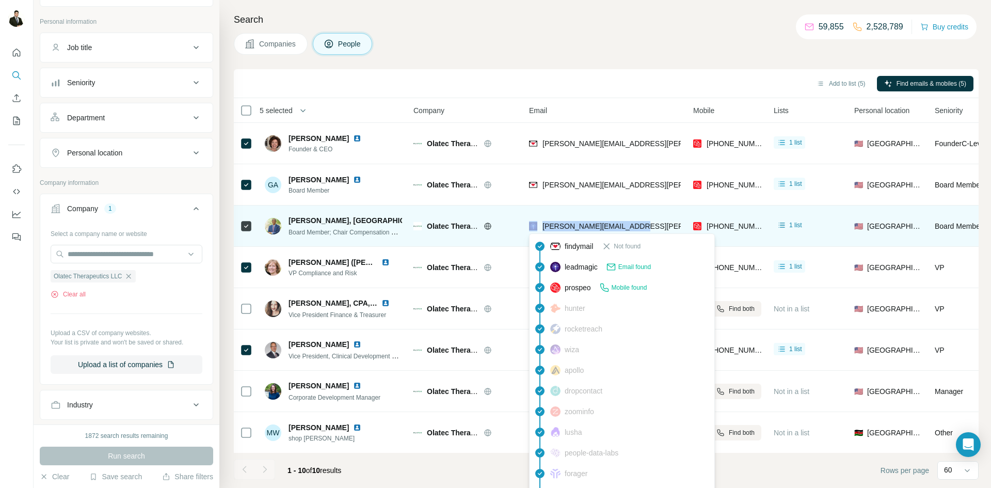
drag, startPoint x: 646, startPoint y: 228, endPoint x: 535, endPoint y: 226, distance: 110.5
click at [535, 226] on div "kenneth.wells@olatec.com" at bounding box center [605, 226] width 152 height 28
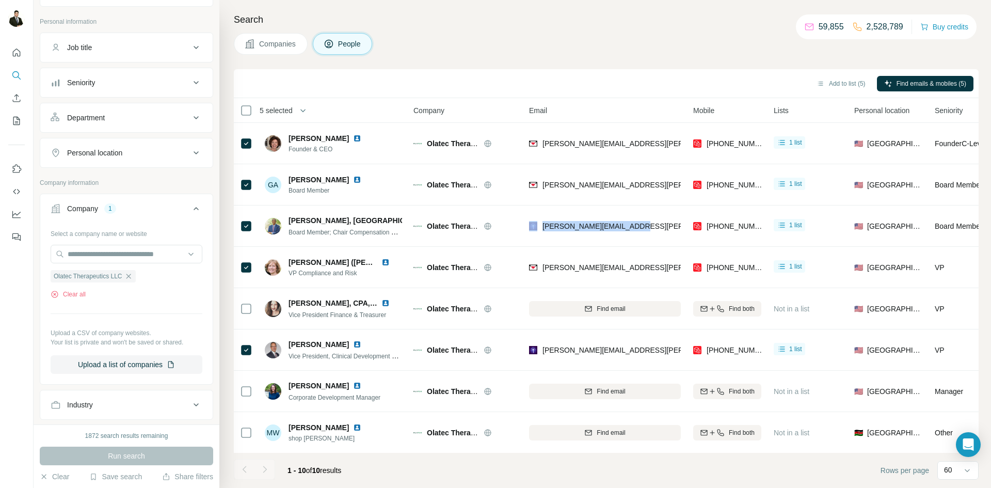
copy div "kenneth.wells@olatec.com"
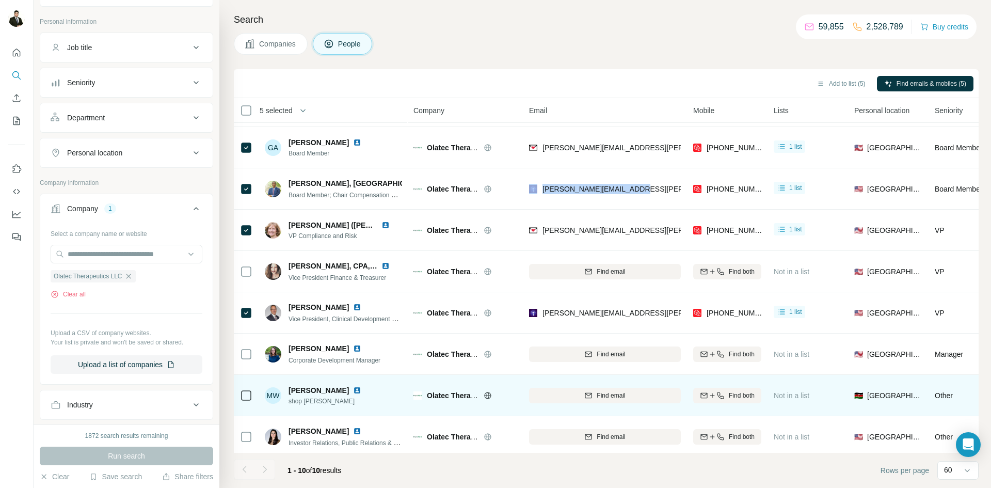
scroll to position [83, 0]
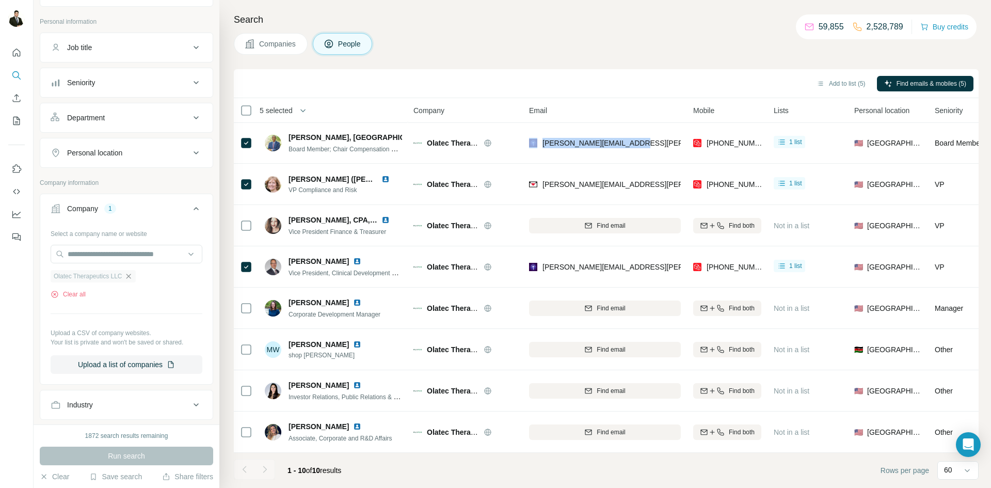
click at [131, 275] on icon "button" at bounding box center [128, 276] width 5 height 5
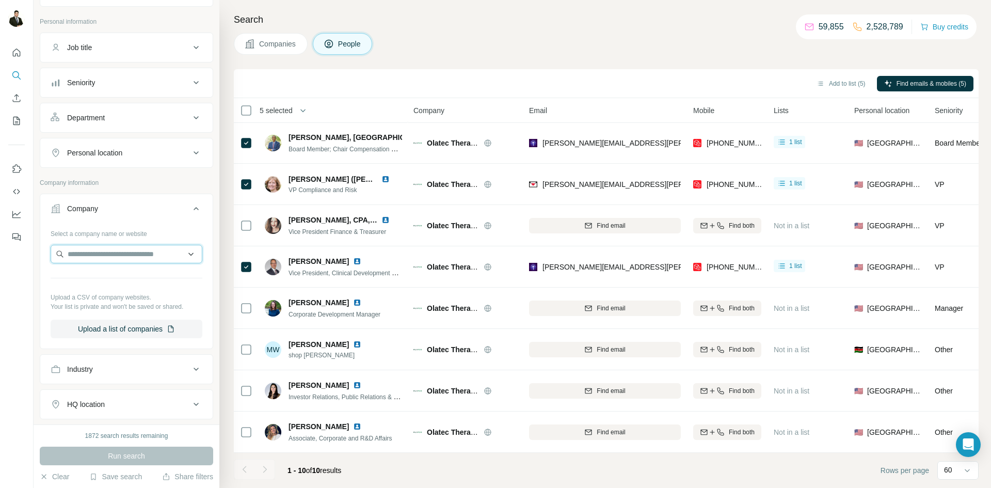
click at [91, 261] on input "text" at bounding box center [127, 254] width 152 height 19
type input "**********"
click at [132, 284] on div "OpenProsper openprosper.com" at bounding box center [126, 282] width 147 height 28
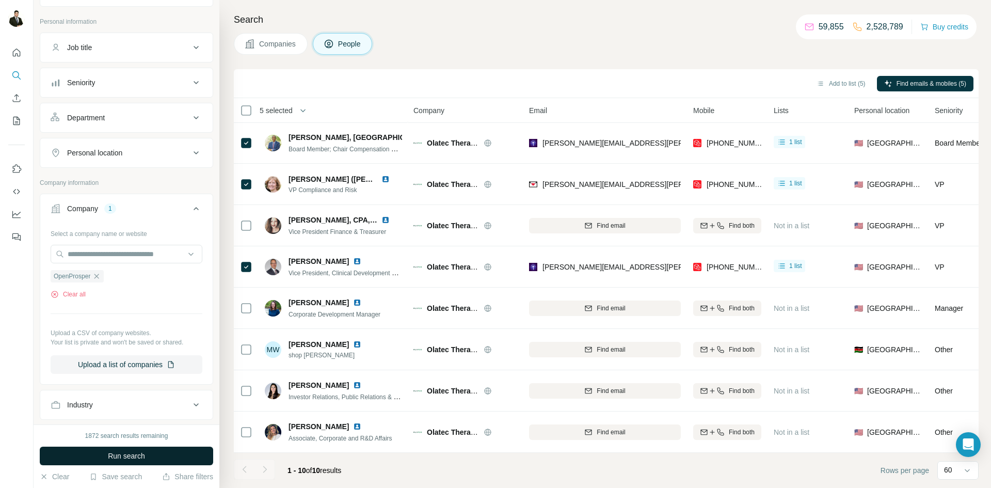
click at [137, 457] on span "Run search" at bounding box center [126, 456] width 37 height 10
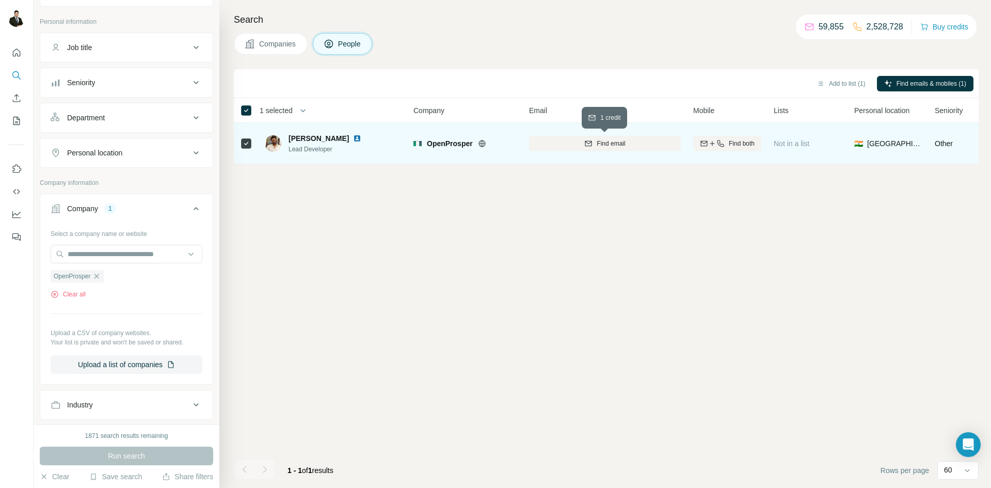
click at [606, 139] on span "Find email" at bounding box center [611, 143] width 28 height 9
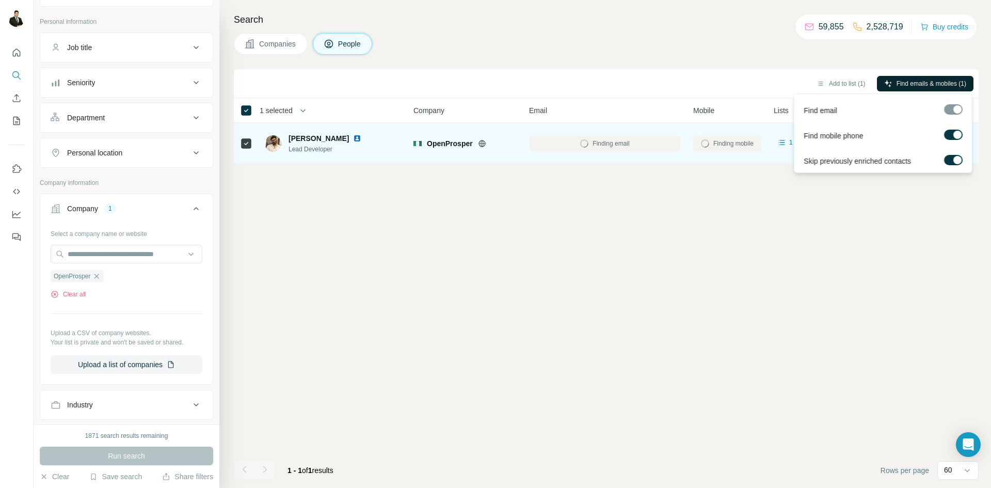
click at [829, 297] on div "Add to list (1) Find emails & mobiles (1) 1 selected People Company Email Mobil…" at bounding box center [606, 278] width 745 height 419
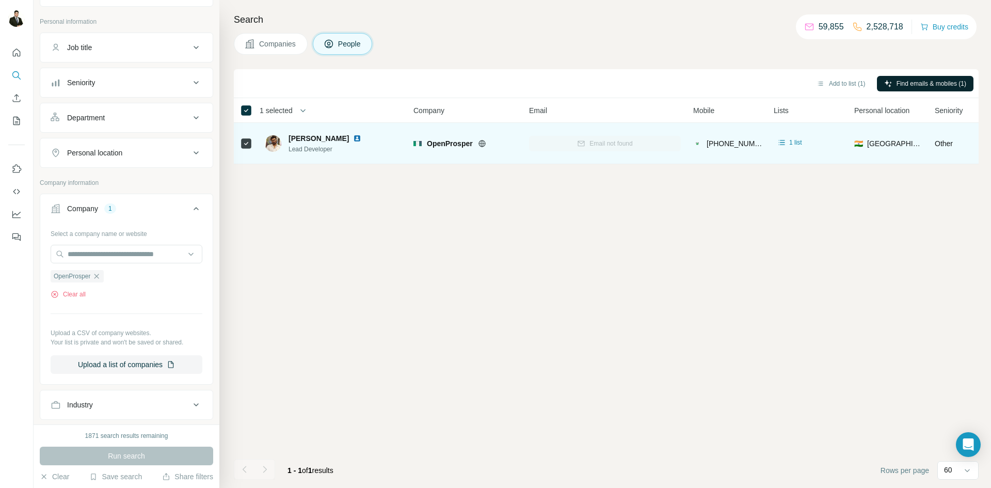
click at [303, 140] on span "Sasikanth Dronavalli" at bounding box center [318, 138] width 60 height 10
drag, startPoint x: 288, startPoint y: 140, endPoint x: 361, endPoint y: 139, distance: 72.8
click at [361, 139] on div "Sasikanth Dronavalli" at bounding box center [330, 138] width 85 height 10
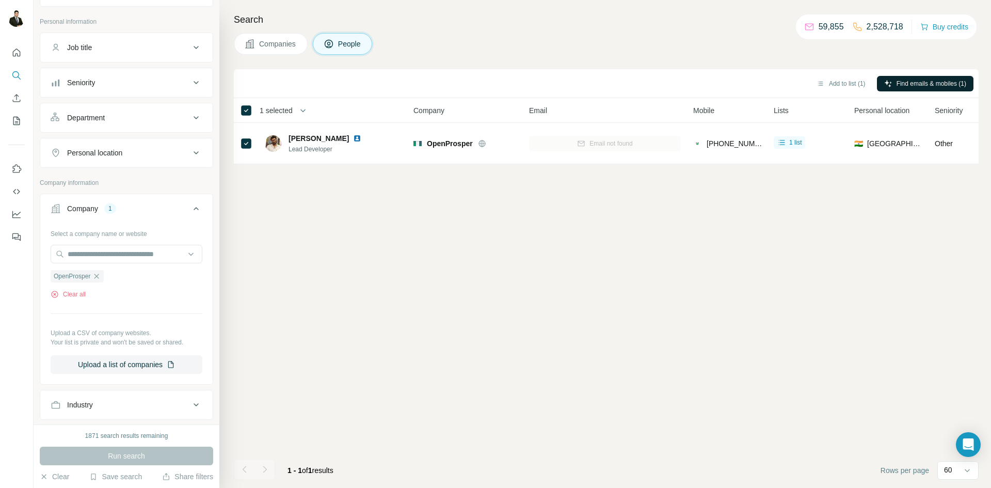
copy span "Sasikanth Dronavalli"
